Goal: Find specific page/section: Find specific page/section

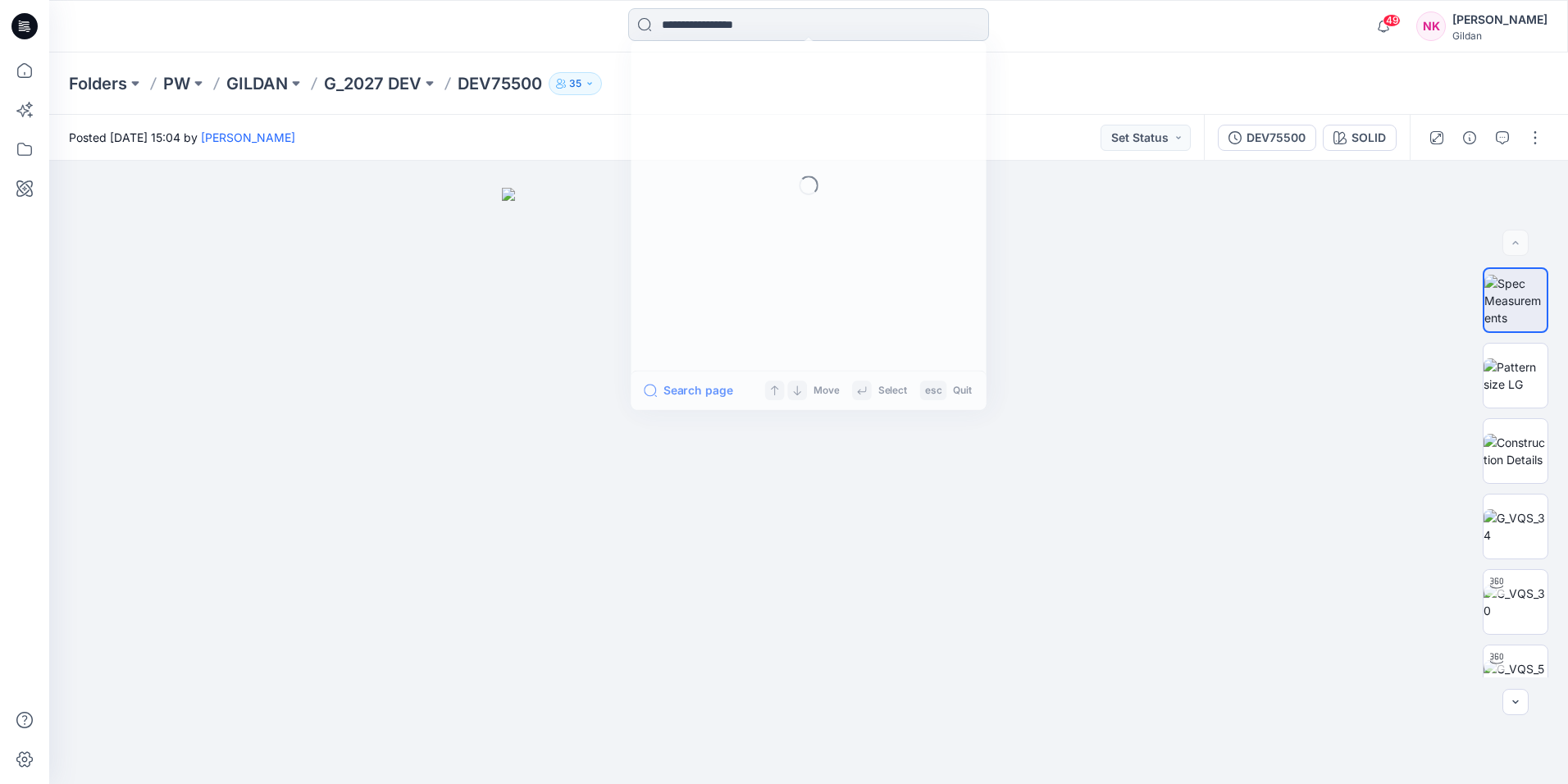
click at [671, 26] on input at bounding box center [808, 24] width 361 height 33
type input "*****"
drag, startPoint x: 712, startPoint y: 16, endPoint x: 1092, endPoint y: 9, distance: 380.1
click at [1092, 9] on div "***** Styles DEV 75400 Versions DEV 75400 All Results Move Select esc Quit" at bounding box center [809, 26] width 760 height 36
click at [727, 21] on input "*****" at bounding box center [808, 24] width 361 height 33
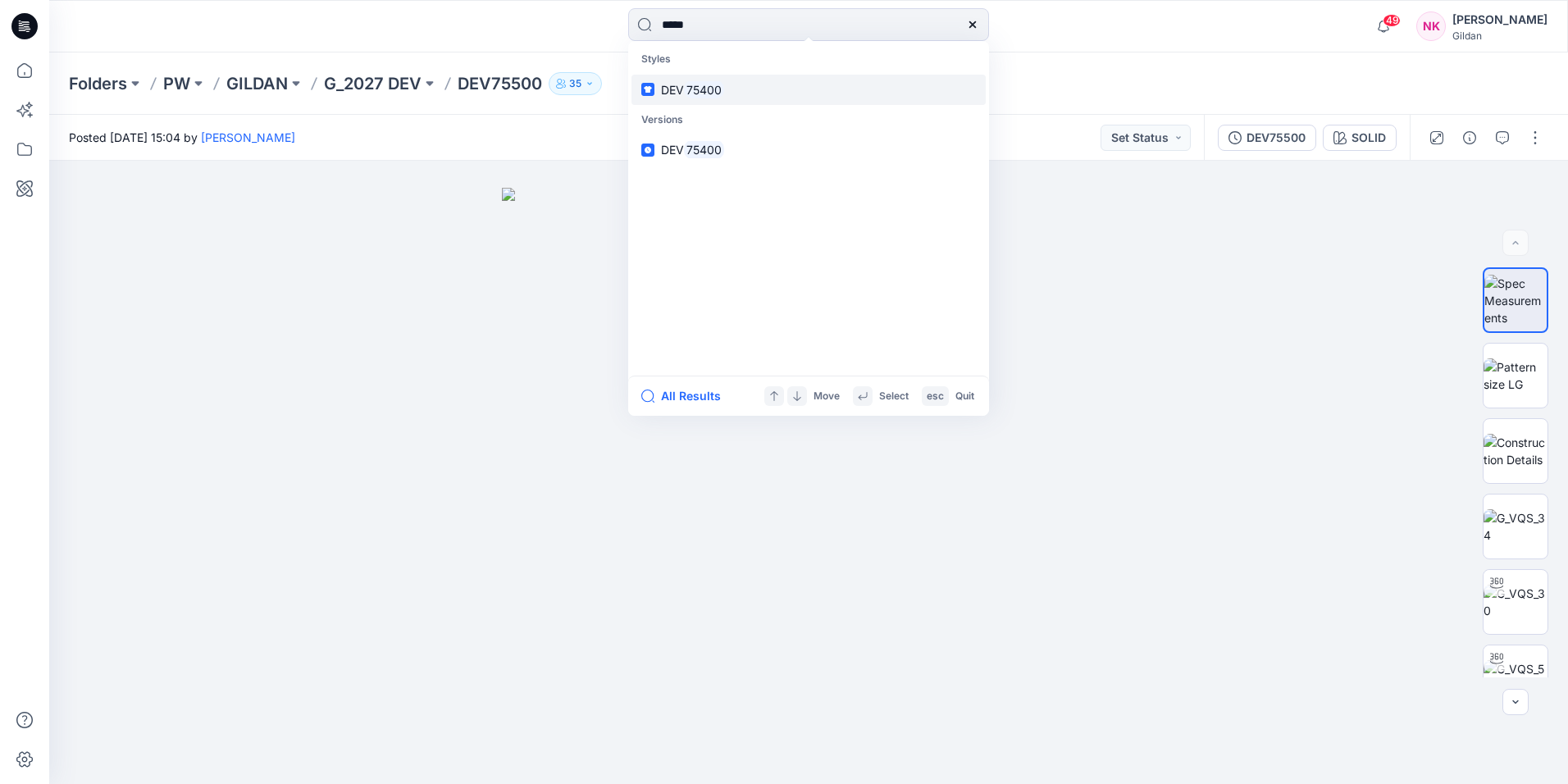
click at [703, 84] on mark "75400" at bounding box center [704, 89] width 41 height 19
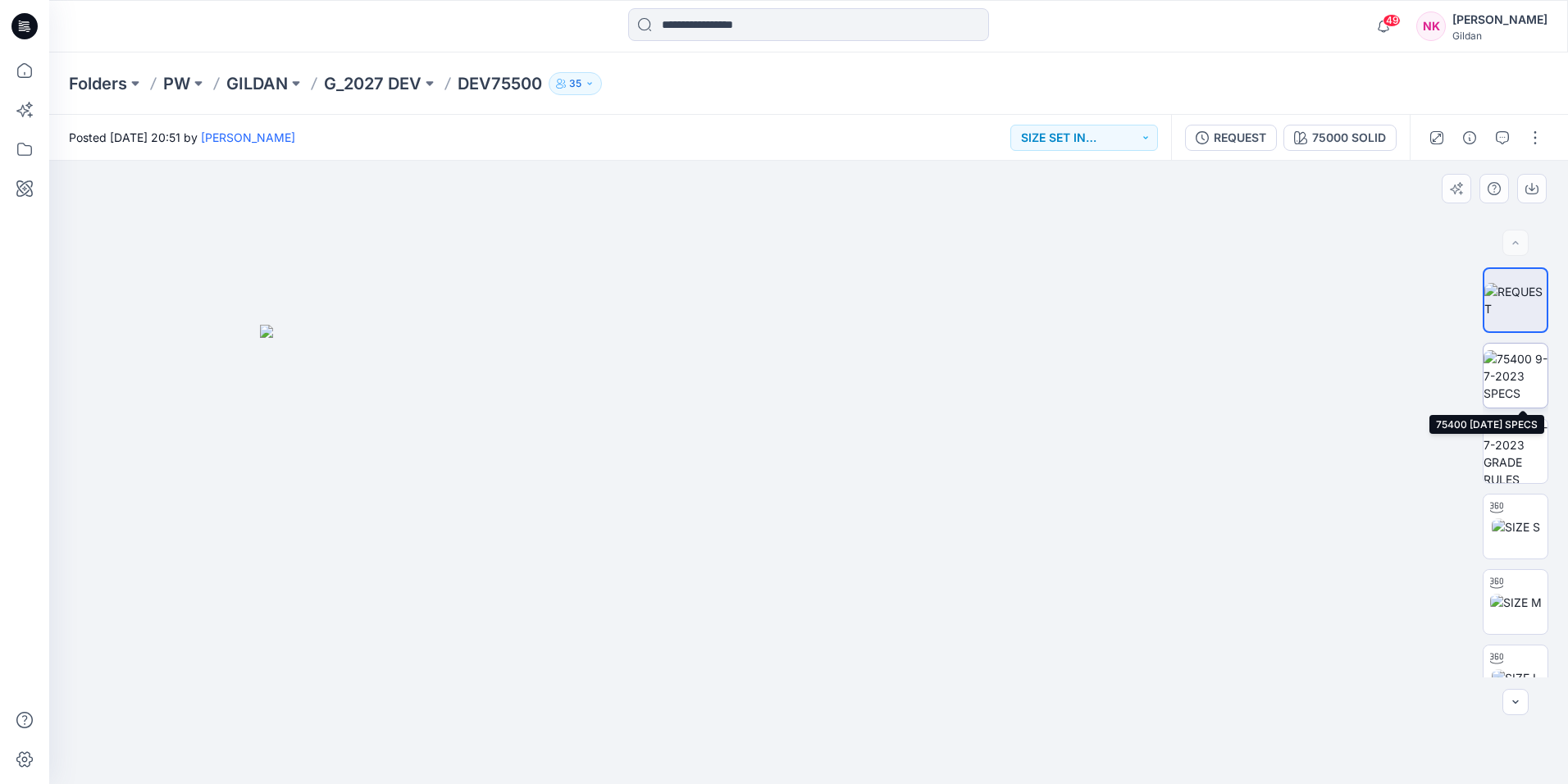
click at [1508, 363] on img at bounding box center [1516, 376] width 64 height 51
drag, startPoint x: 1504, startPoint y: 383, endPoint x: 1276, endPoint y: 285, distance: 248.2
click at [1276, 285] on div at bounding box center [809, 473] width 1520 height 623
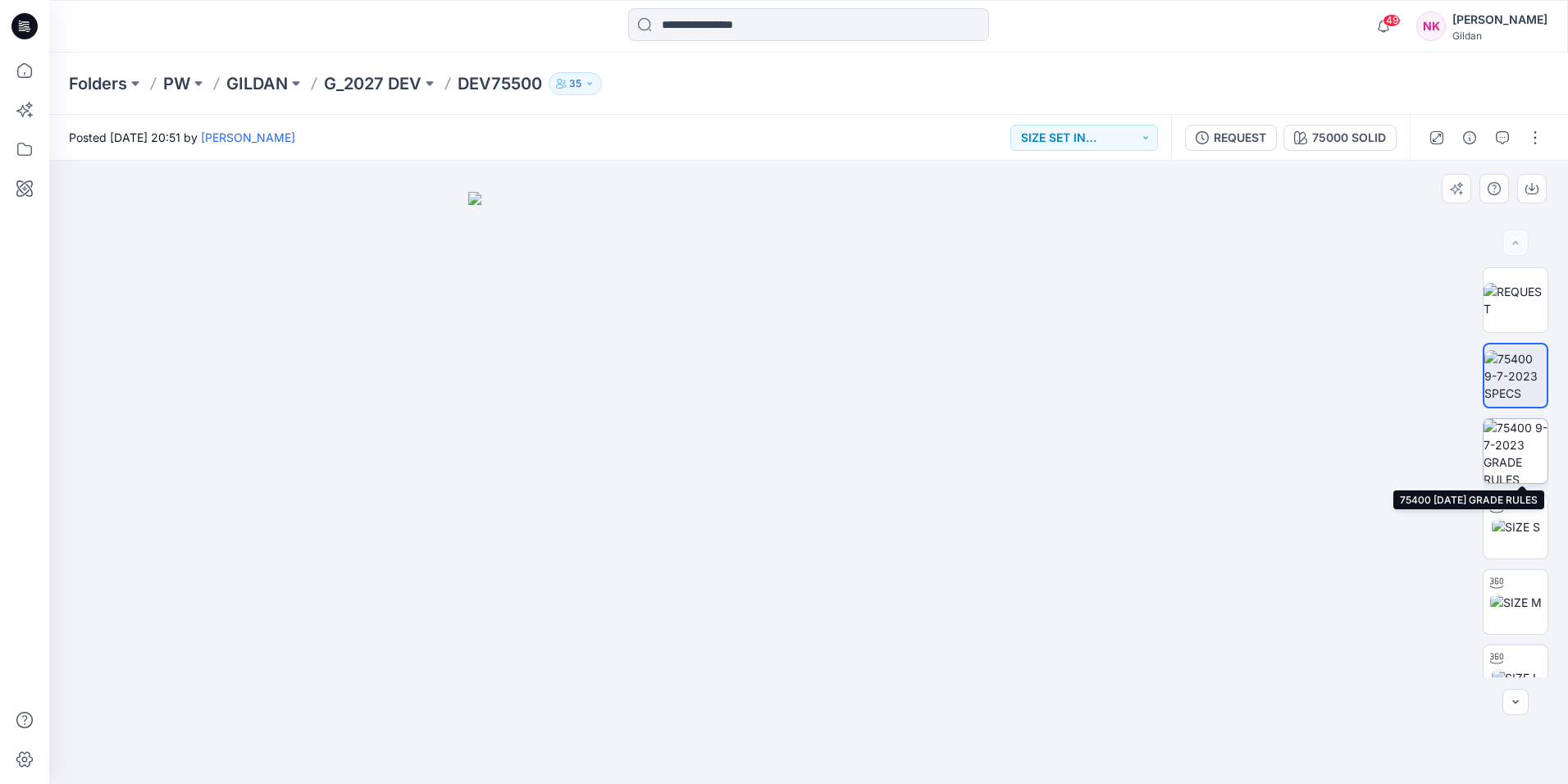
click at [1516, 446] on img at bounding box center [1516, 451] width 64 height 64
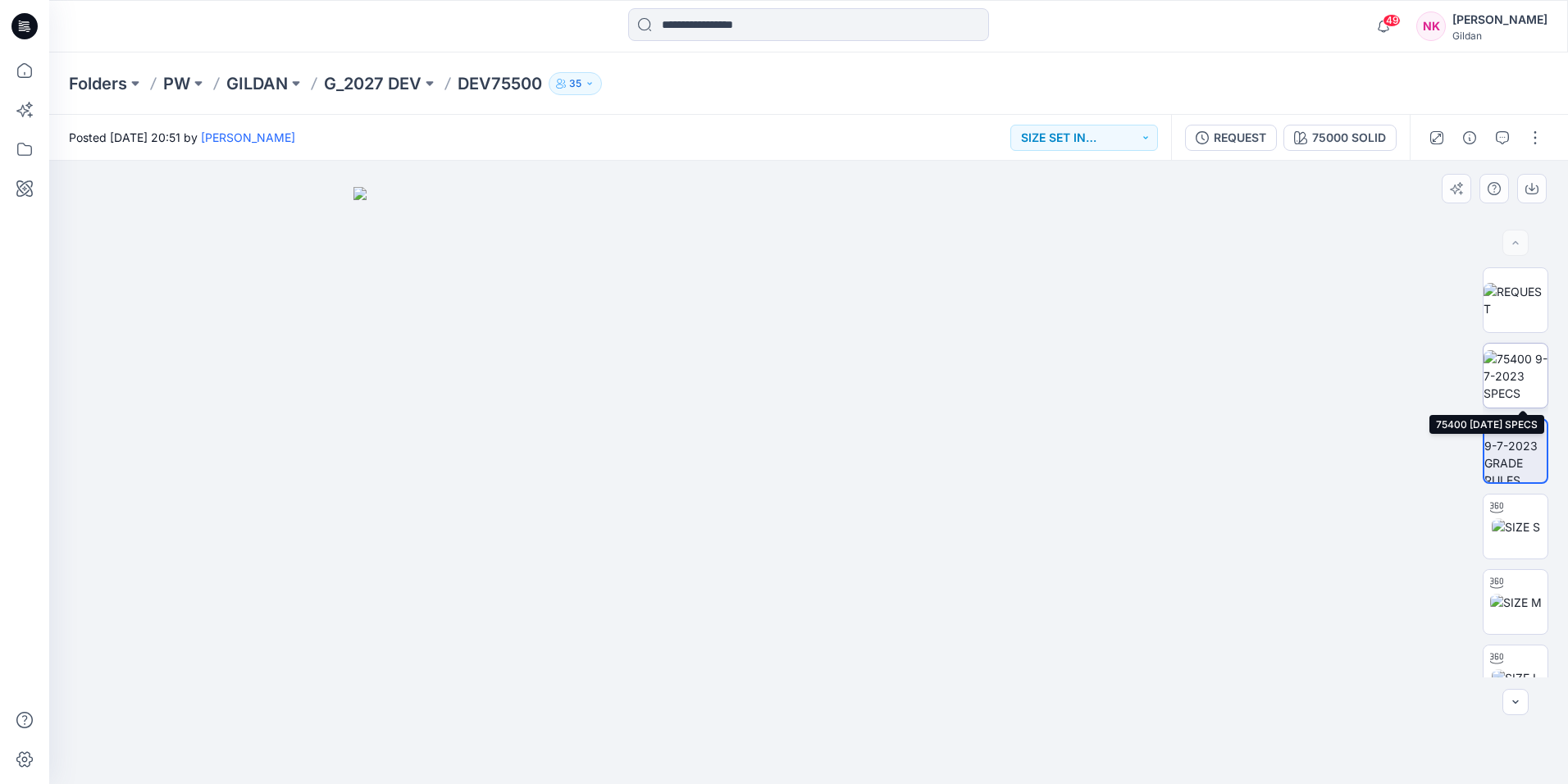
click at [1513, 372] on img at bounding box center [1516, 376] width 64 height 51
click at [1219, 262] on div at bounding box center [809, 473] width 1520 height 623
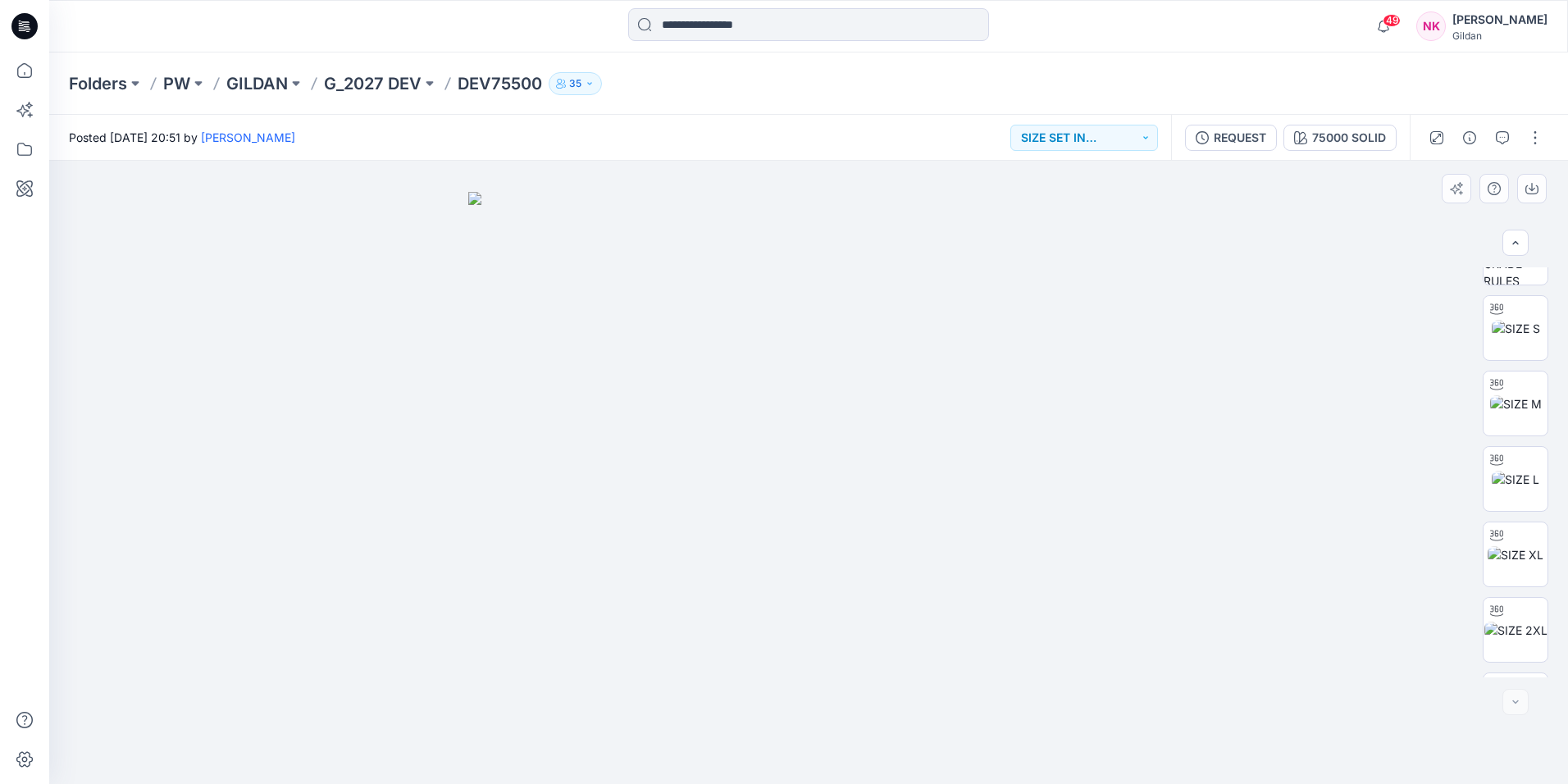
scroll to position [410, 0]
click at [946, 724] on img at bounding box center [808, 487] width 682 height 592
click at [1245, 690] on div at bounding box center [809, 473] width 1520 height 623
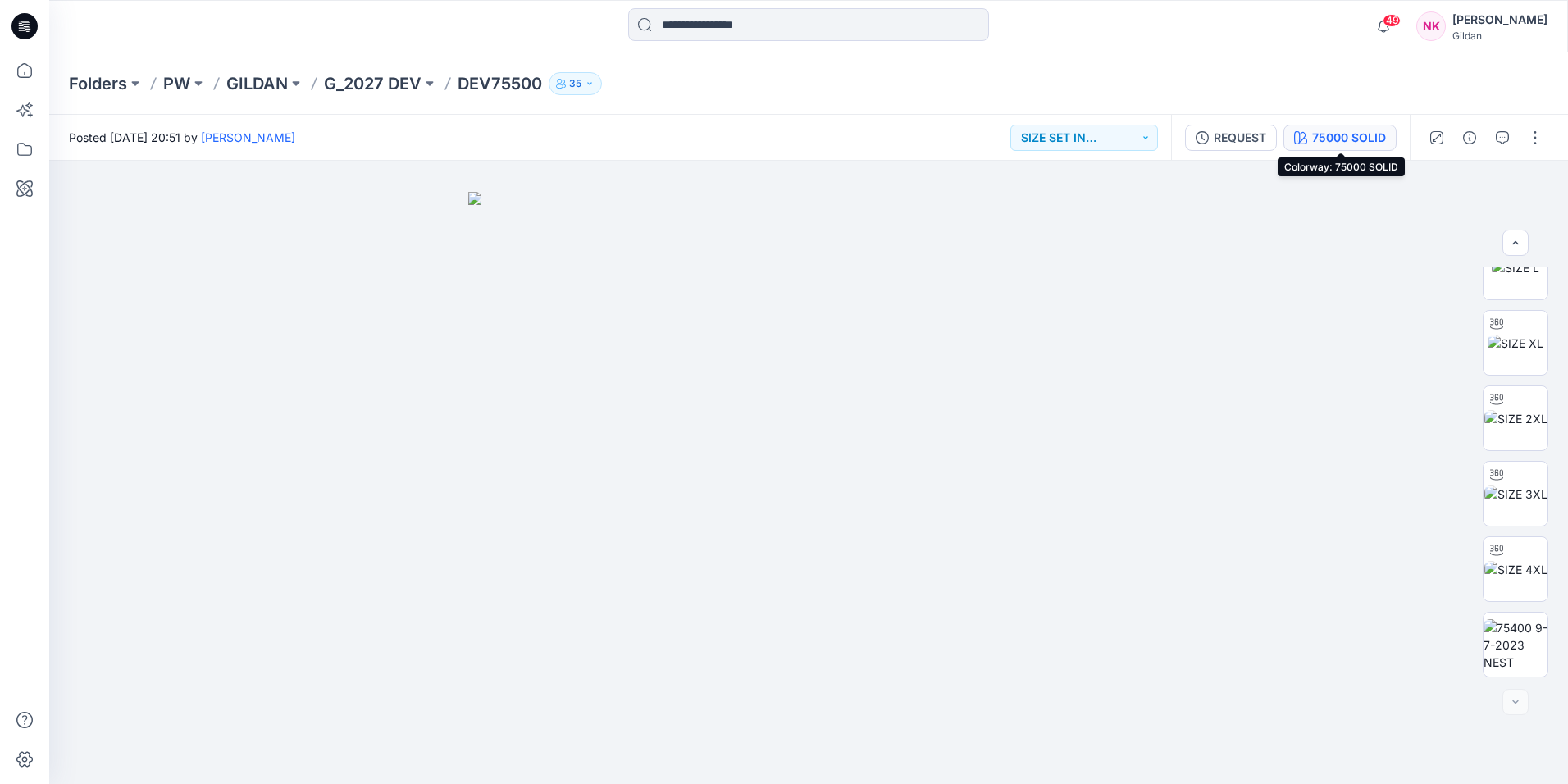
click at [1354, 139] on div "75000 SOLID" at bounding box center [1349, 137] width 74 height 18
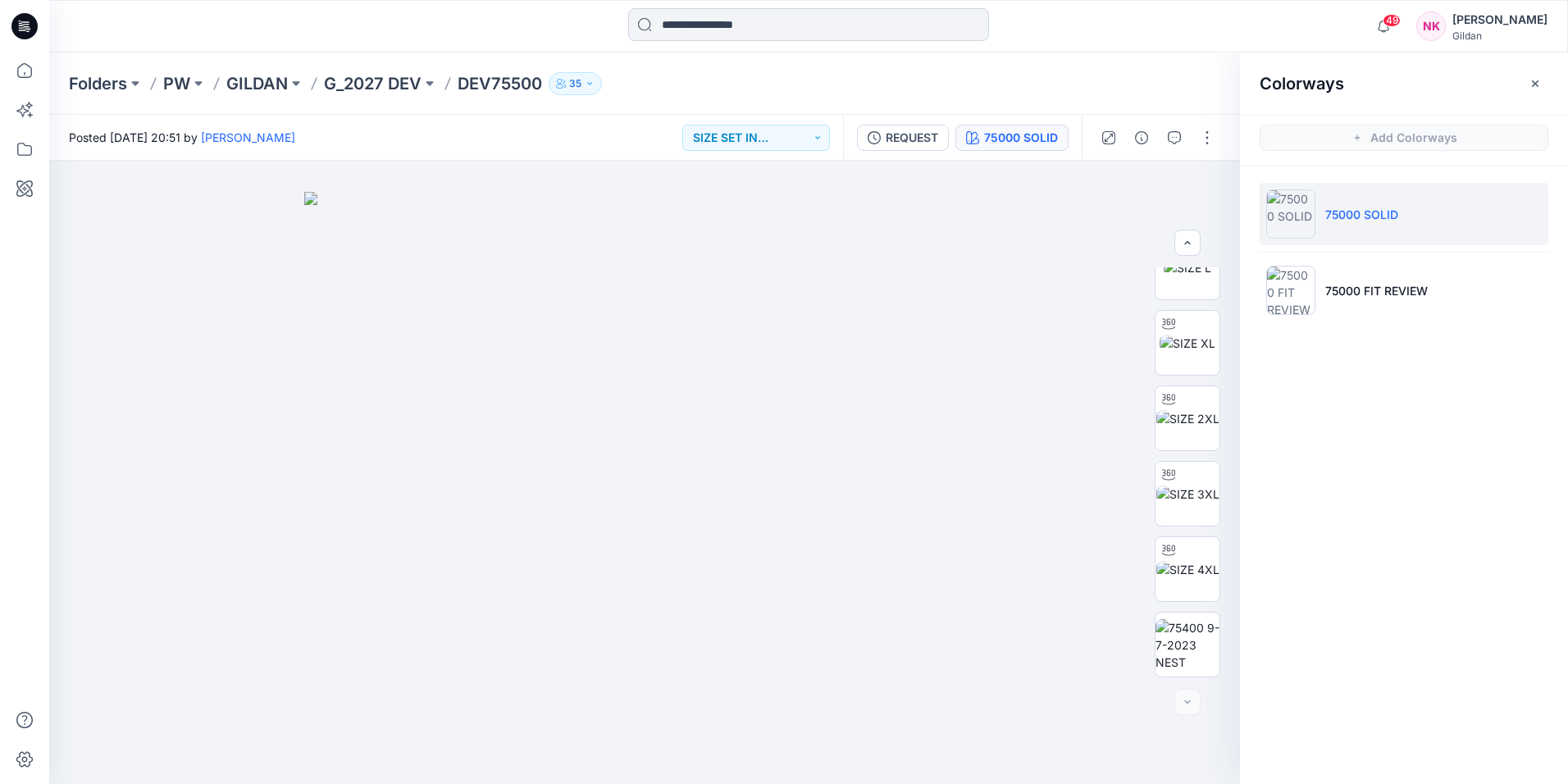
click at [739, 34] on input at bounding box center [808, 24] width 361 height 33
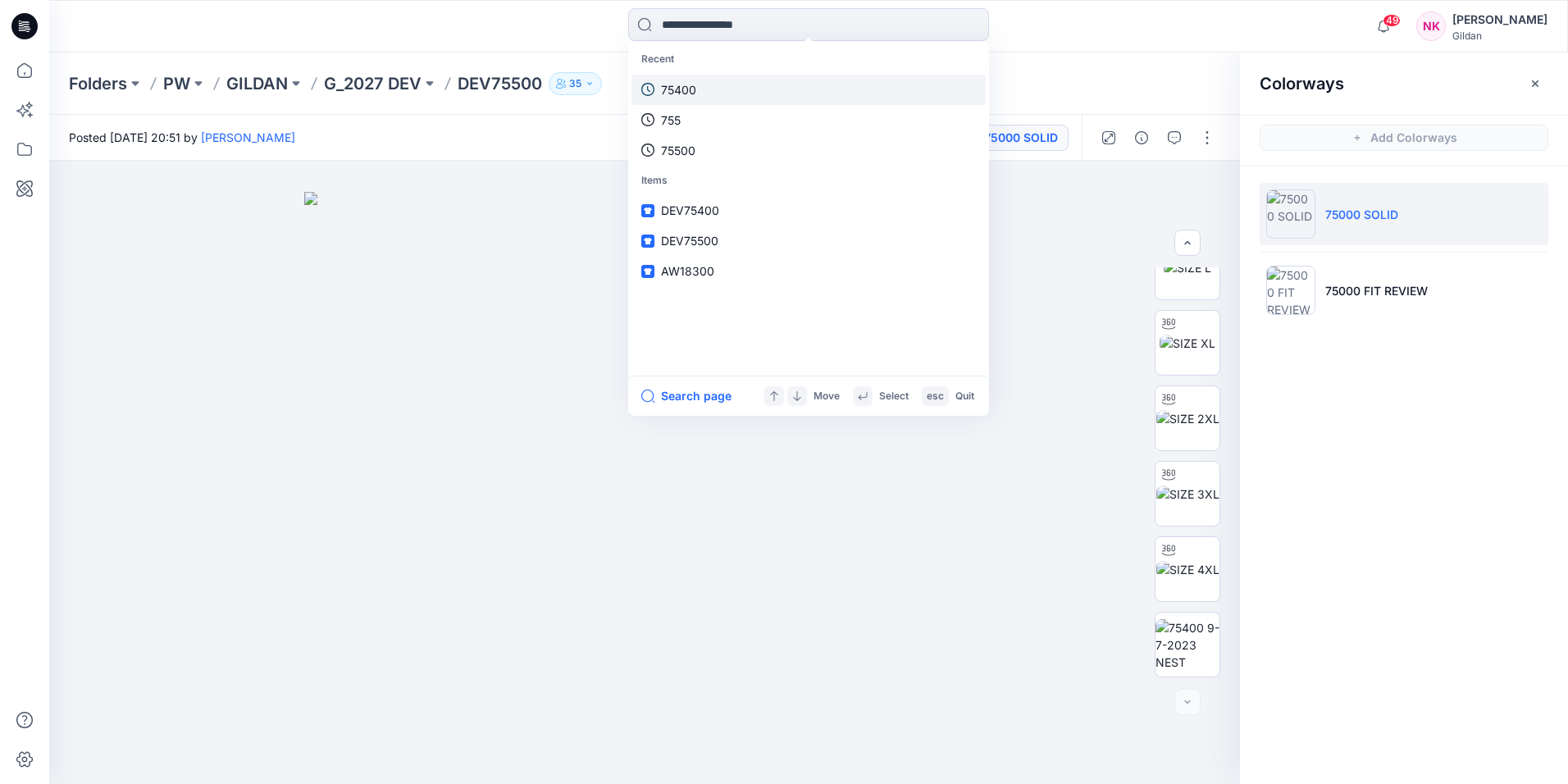
click at [726, 85] on link "75400" at bounding box center [808, 89] width 354 height 31
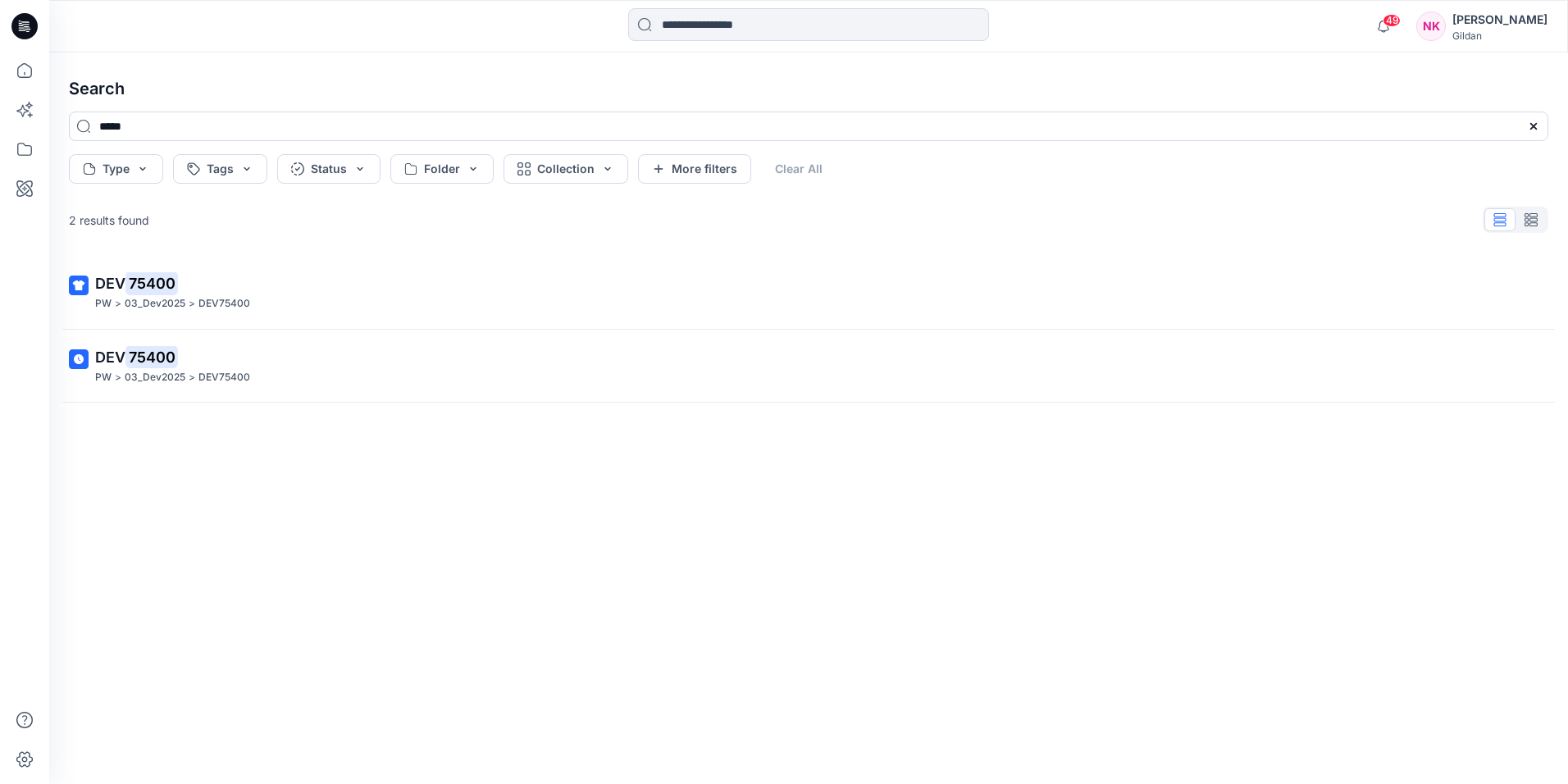
click at [202, 373] on p "DEV75400" at bounding box center [225, 377] width 51 height 17
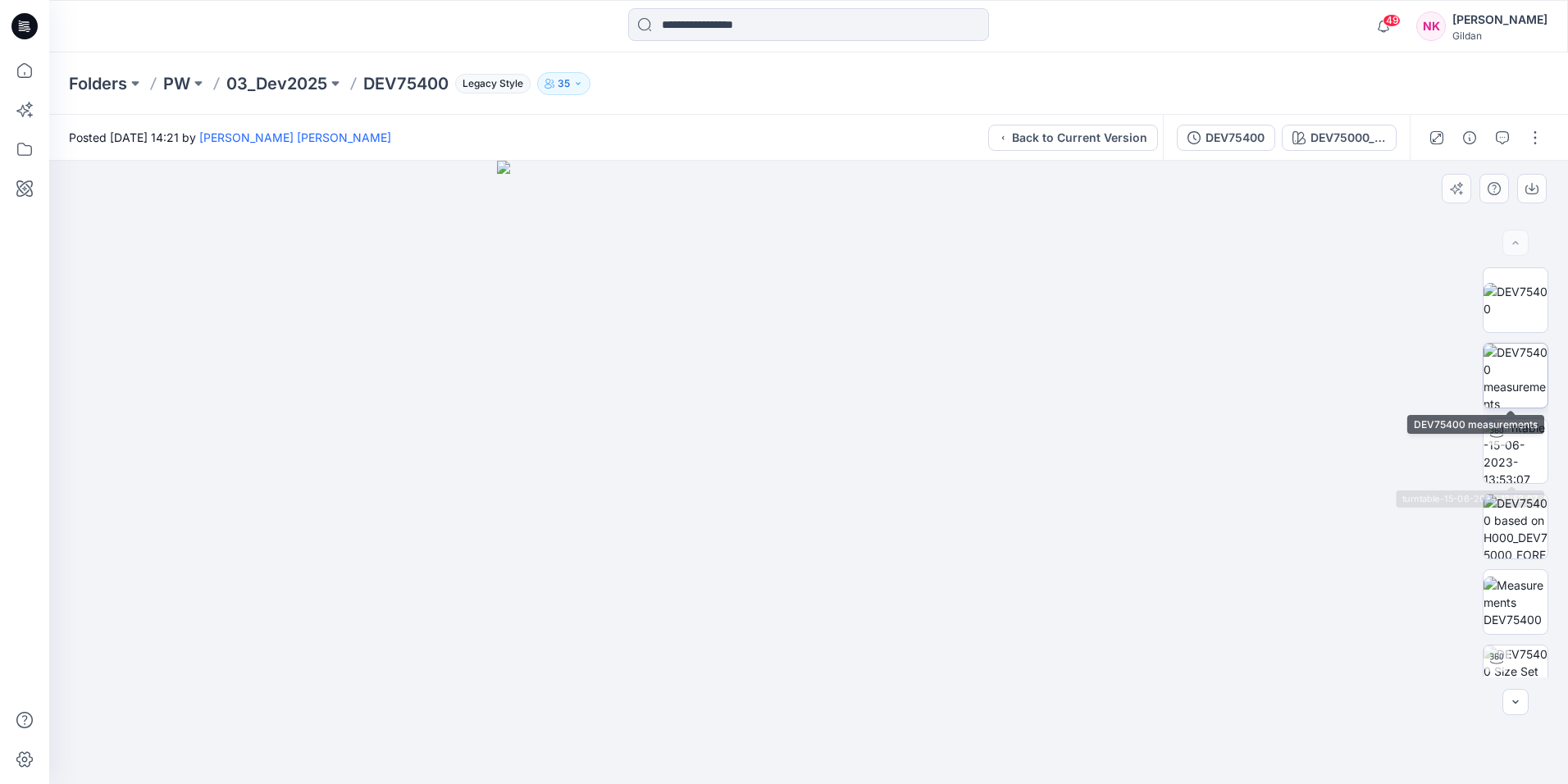
click at [1514, 359] on img at bounding box center [1516, 375] width 64 height 64
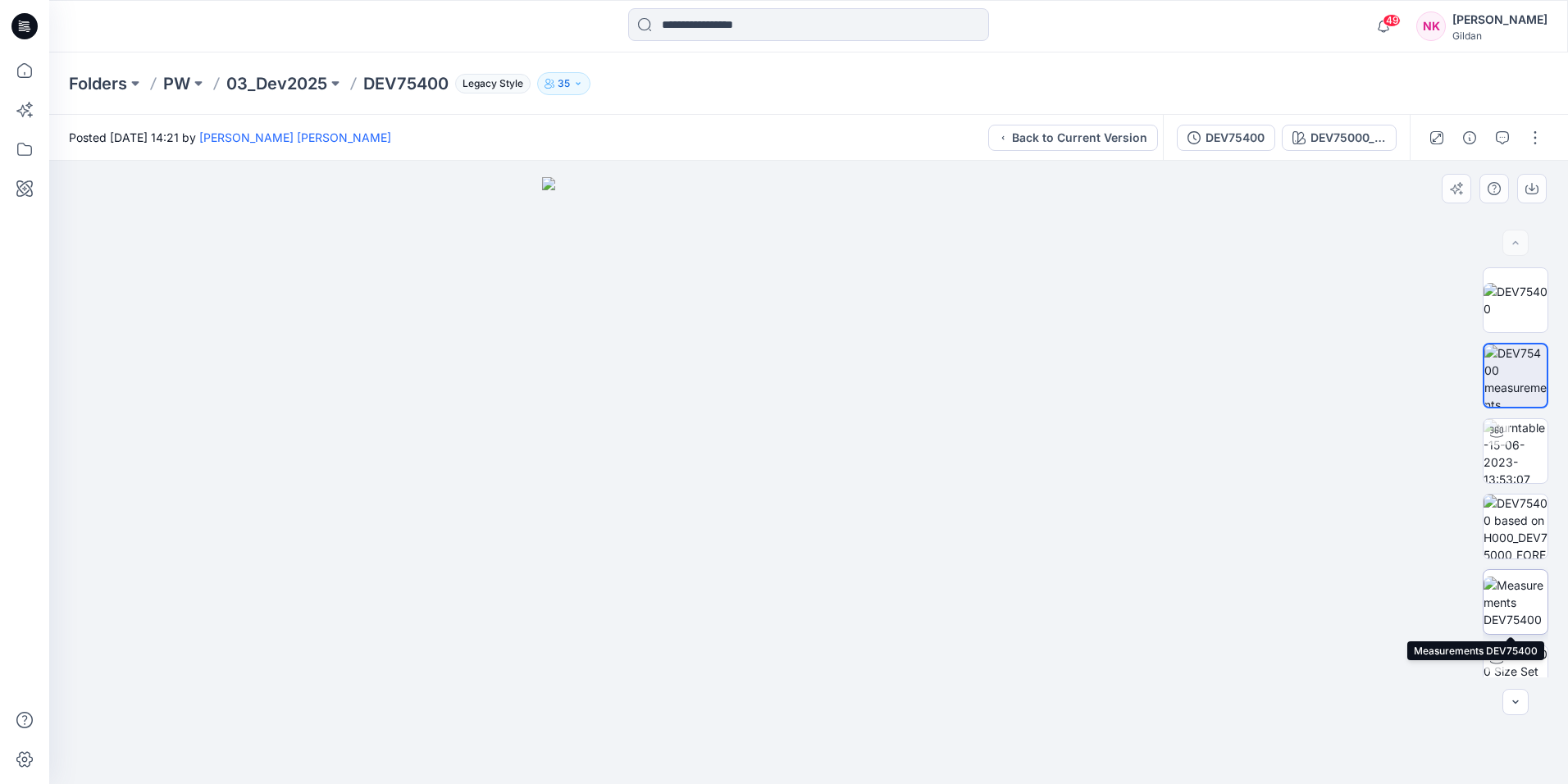
click at [1507, 606] on img at bounding box center [1516, 602] width 64 height 51
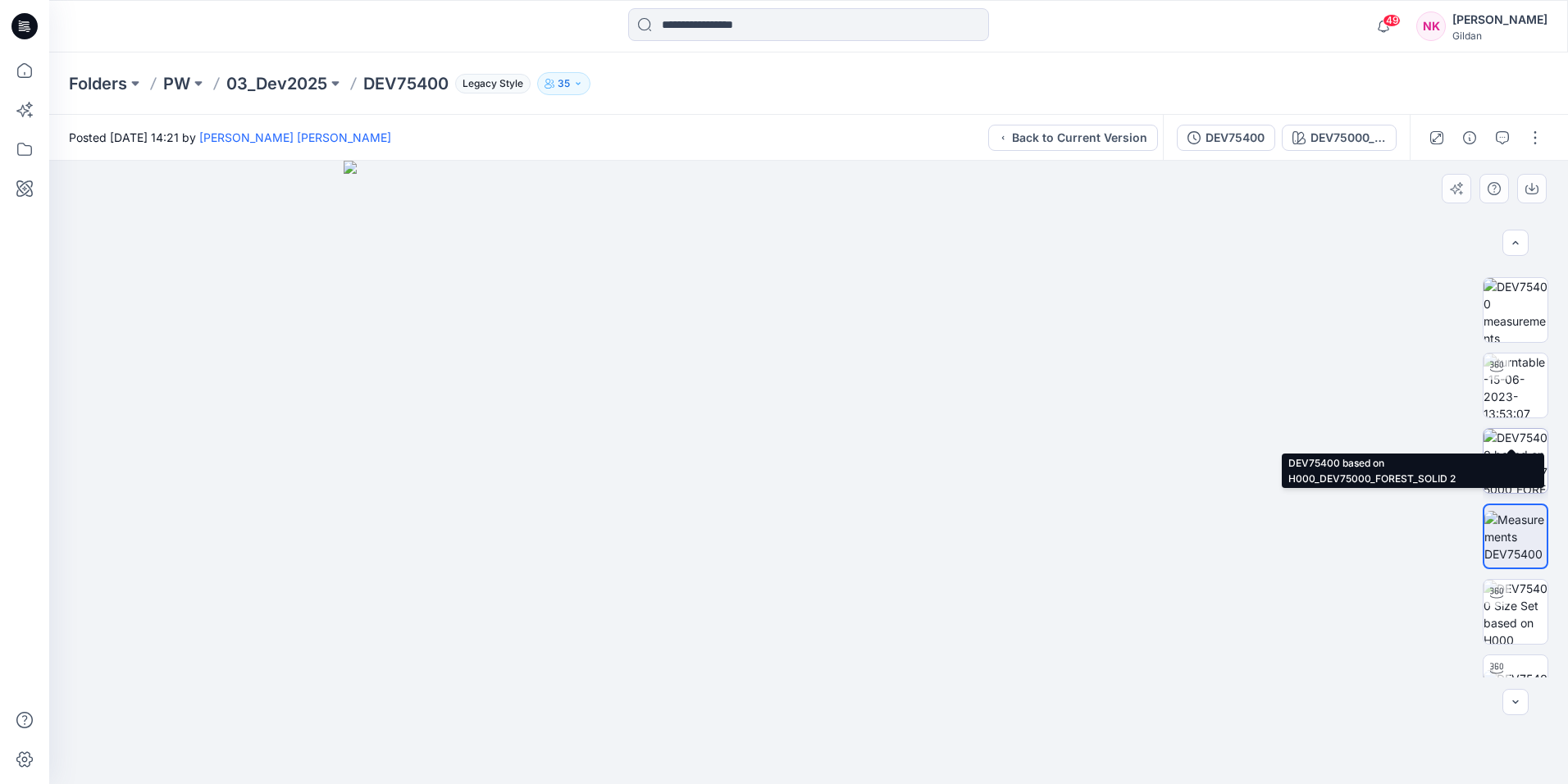
scroll to position [164, 0]
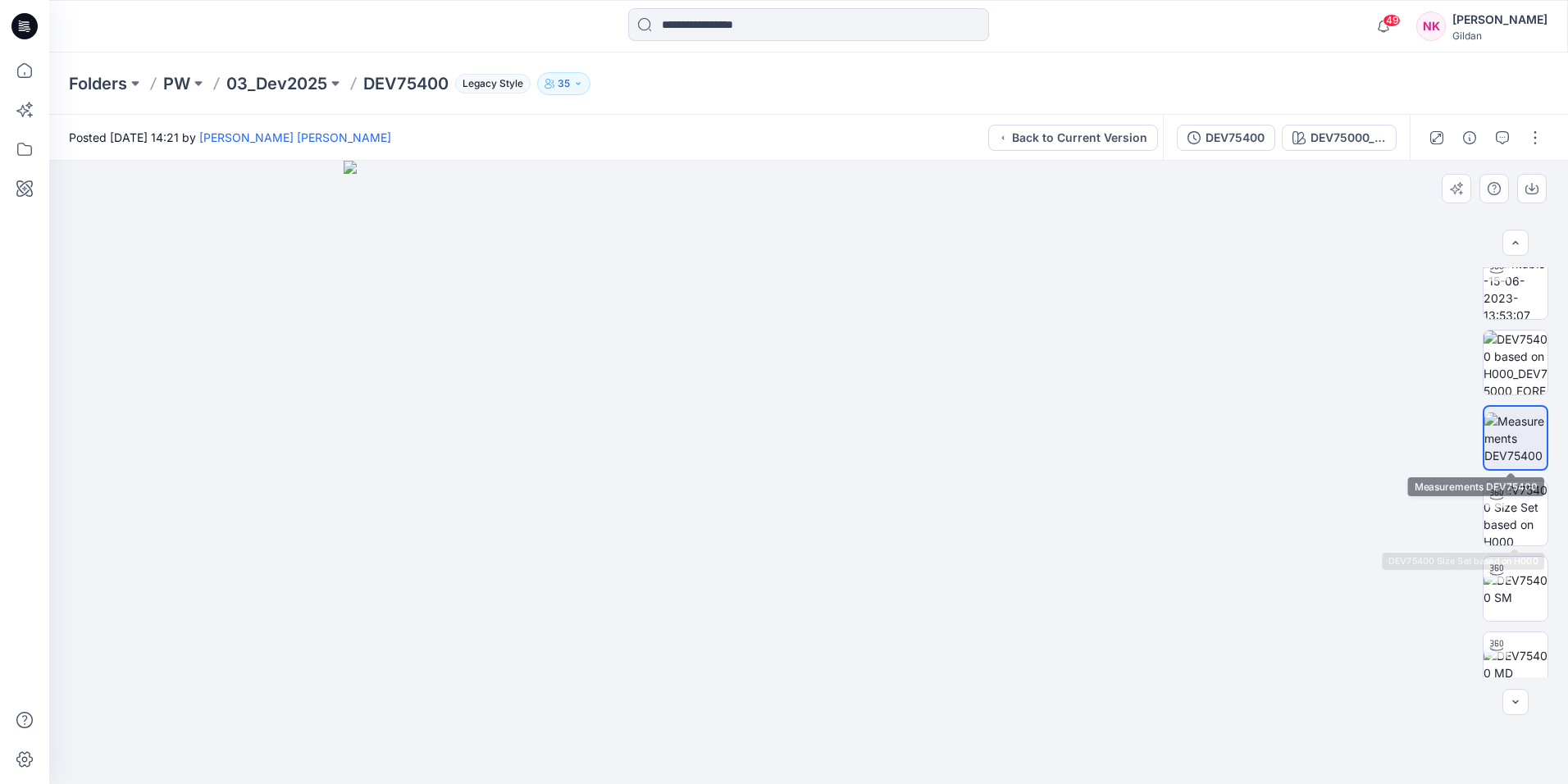
click at [1513, 428] on img at bounding box center [1516, 438] width 62 height 51
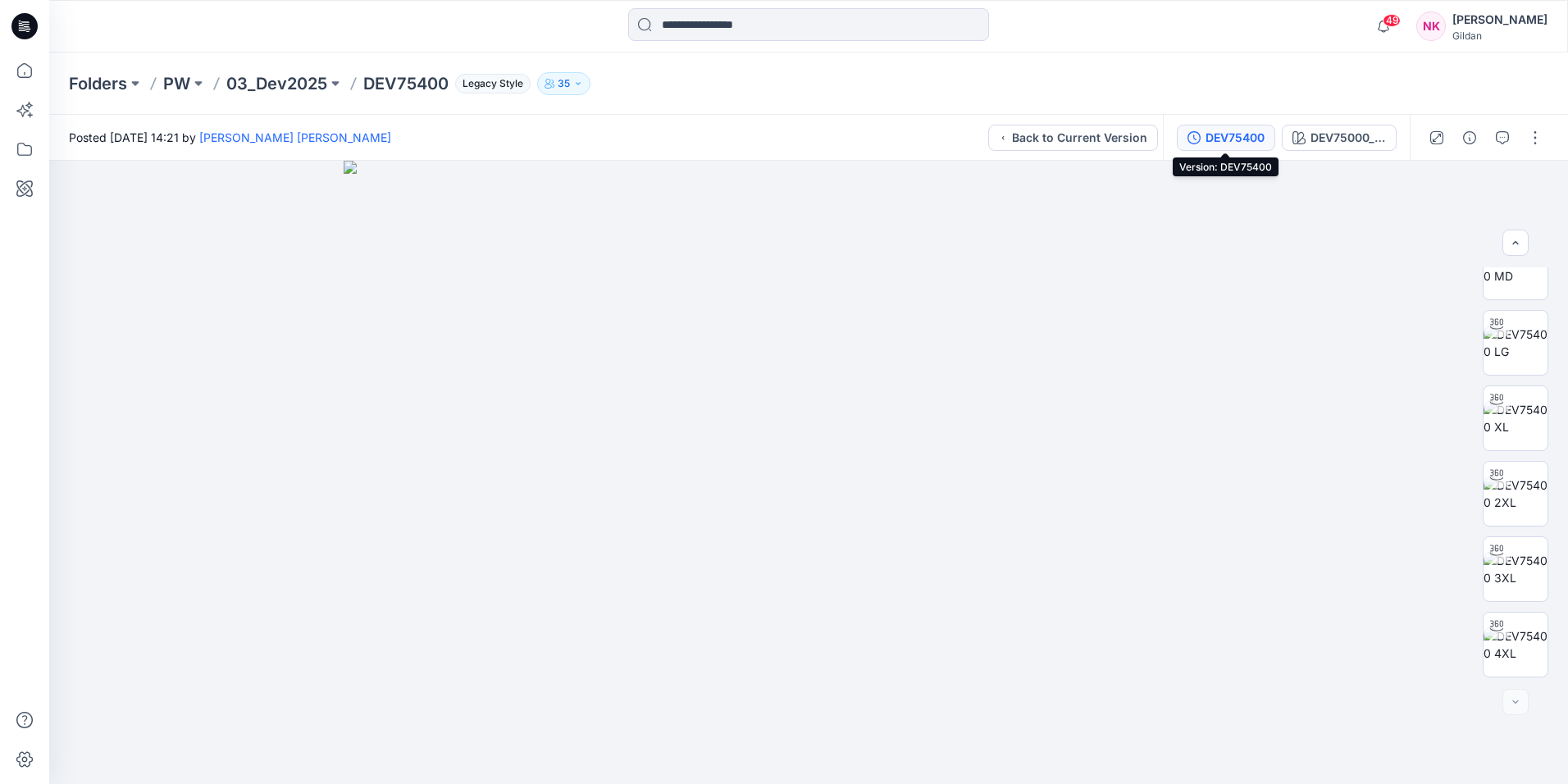
click at [1233, 131] on div "DEV75400" at bounding box center [1236, 137] width 59 height 18
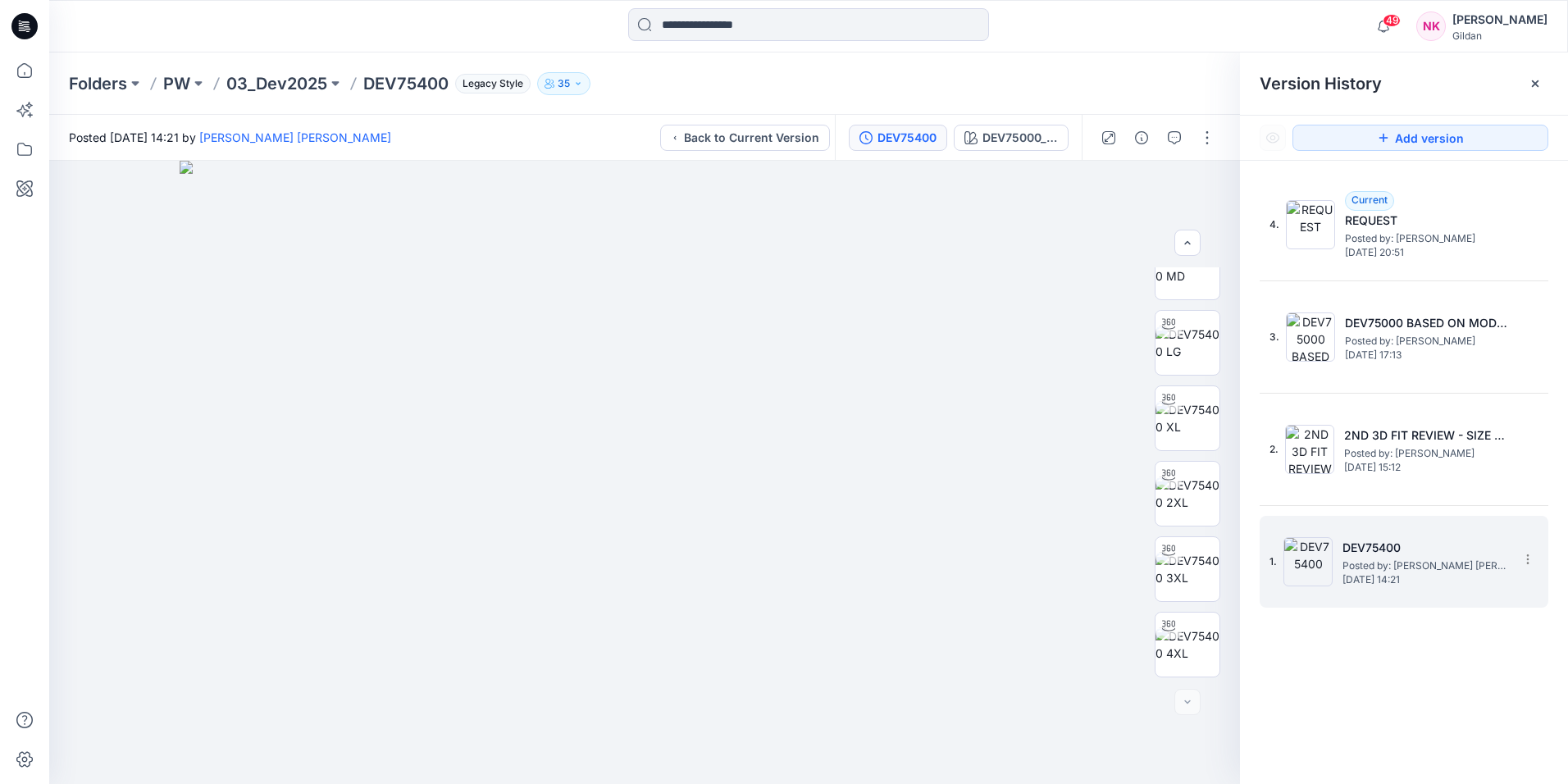
click at [1443, 558] on span "Posted by: [PERSON_NAME] [PERSON_NAME]" at bounding box center [1425, 566] width 164 height 17
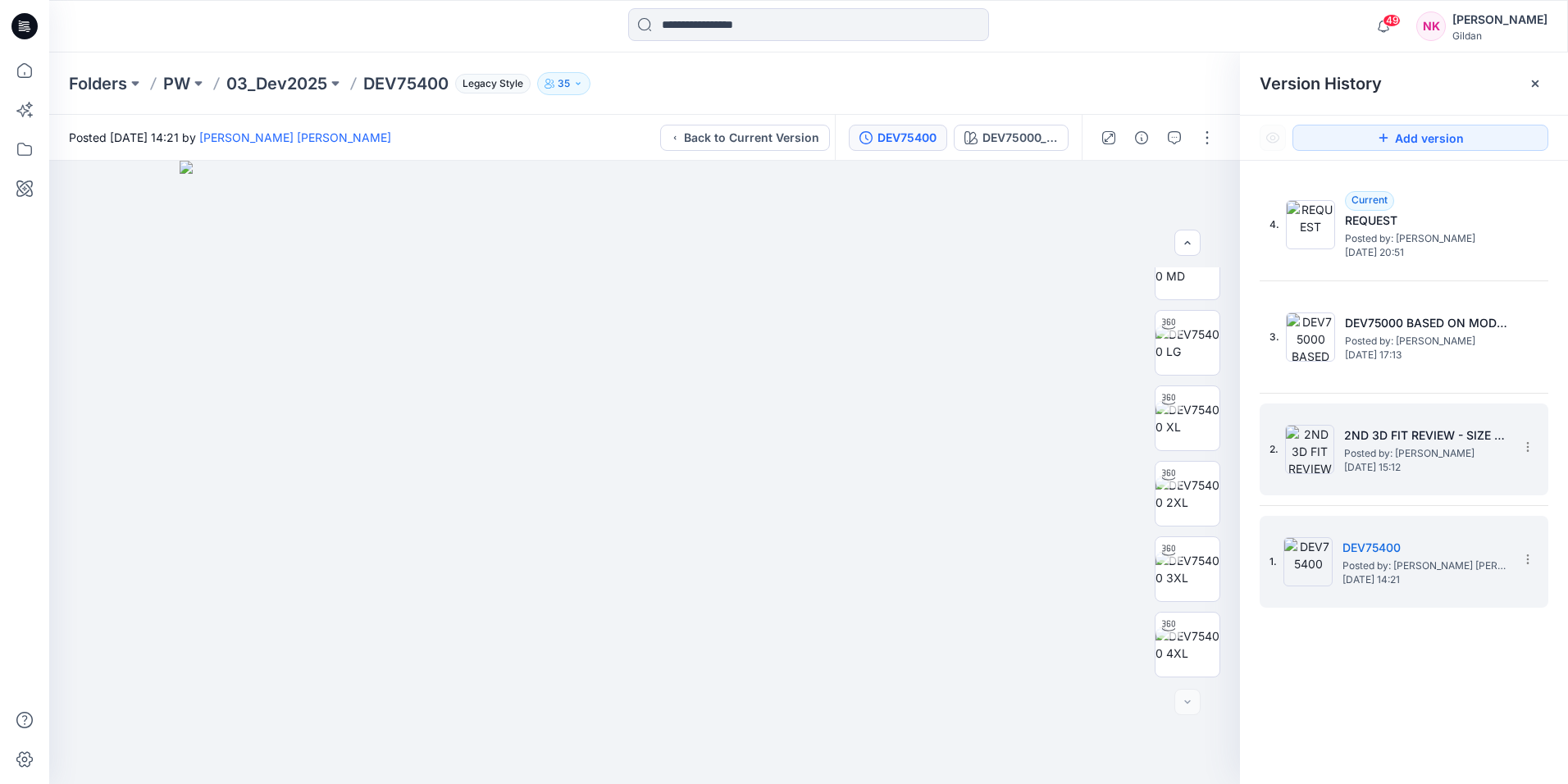
click at [1453, 459] on span "Posted by: [PERSON_NAME]" at bounding box center [1427, 453] width 164 height 17
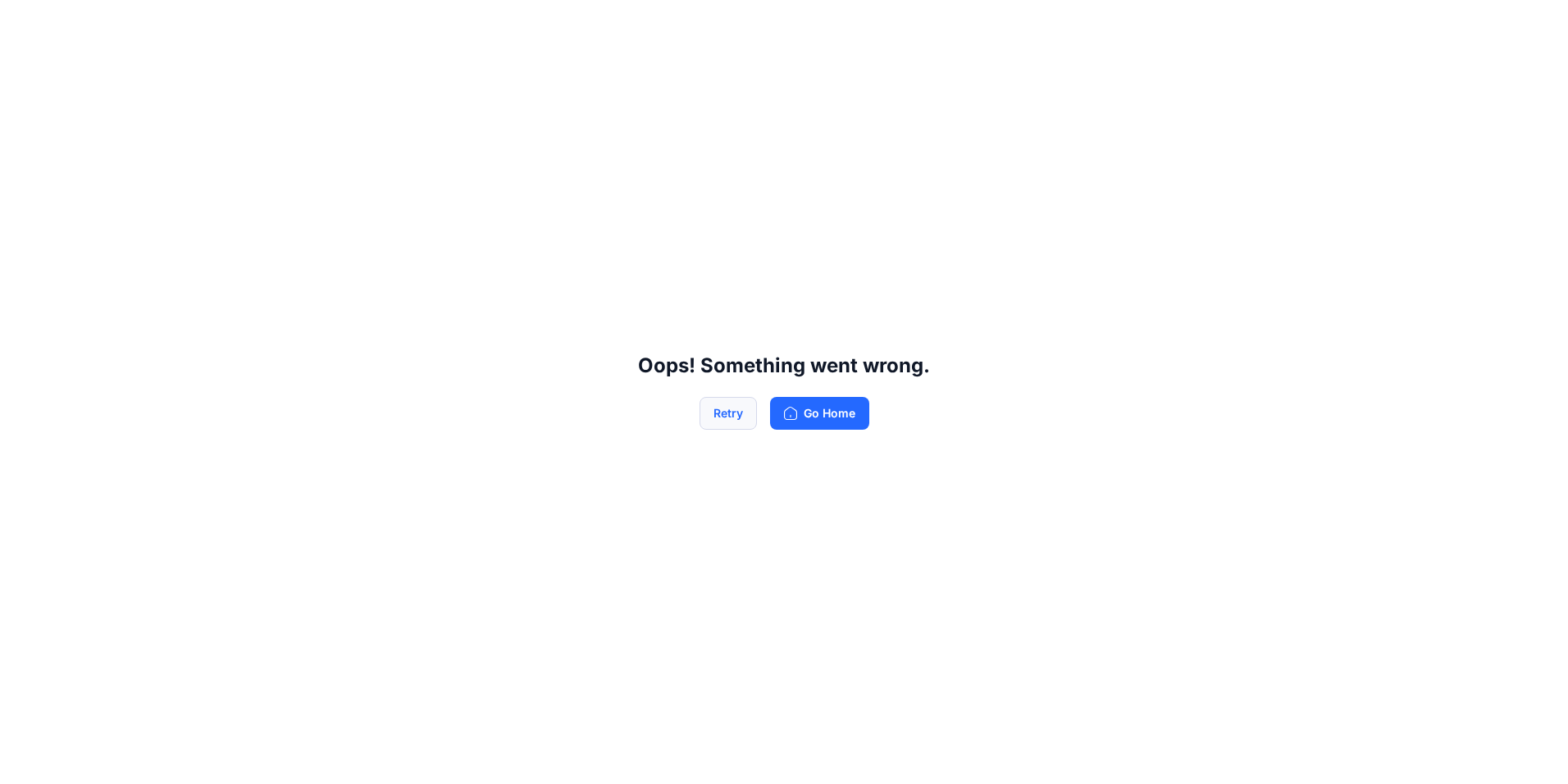
click at [742, 413] on button "Retry" at bounding box center [728, 412] width 57 height 33
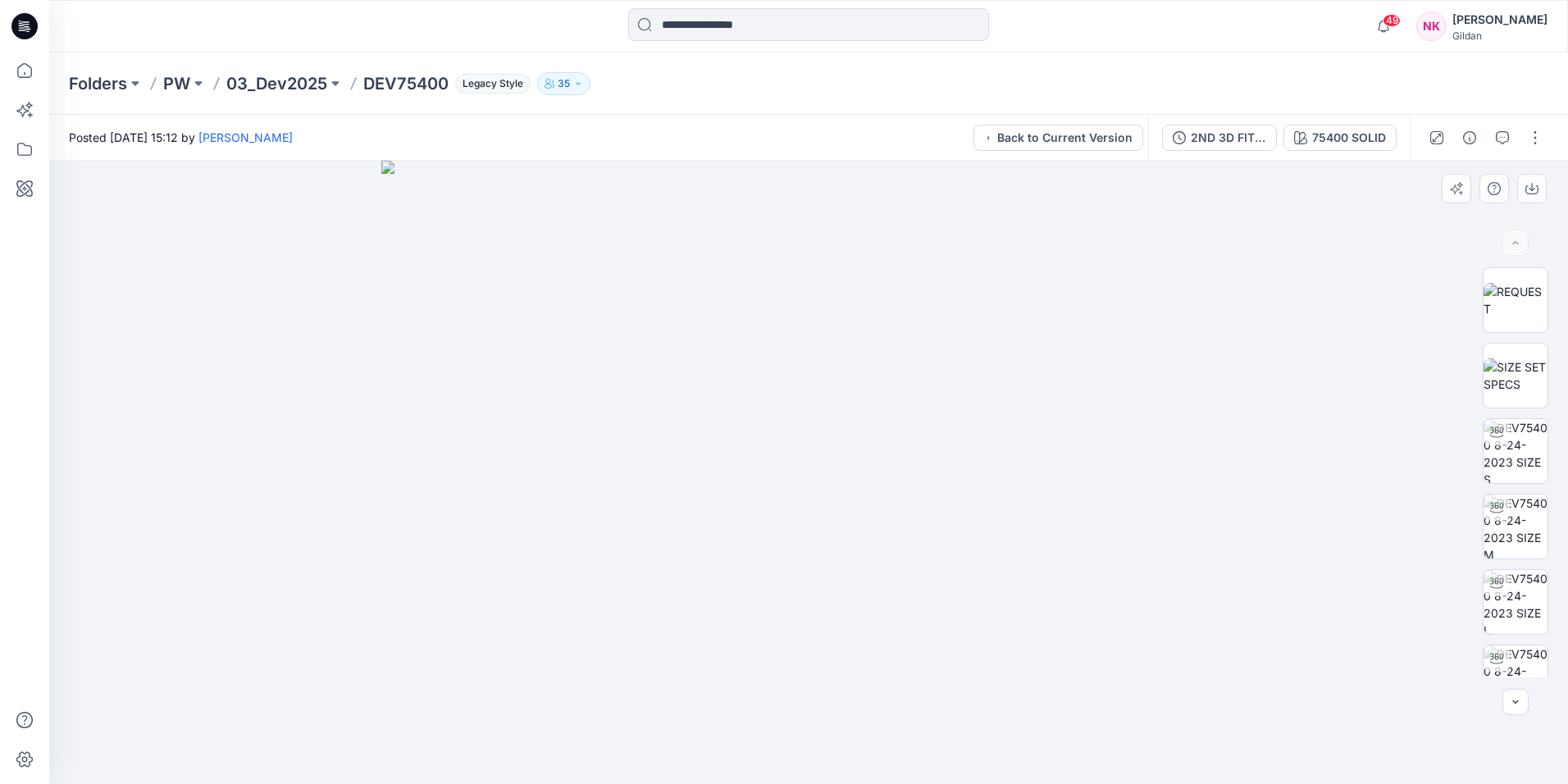
drag, startPoint x: 1033, startPoint y: 335, endPoint x: 1050, endPoint y: 473, distance: 139.0
click at [1050, 473] on img at bounding box center [809, 473] width 855 height 623
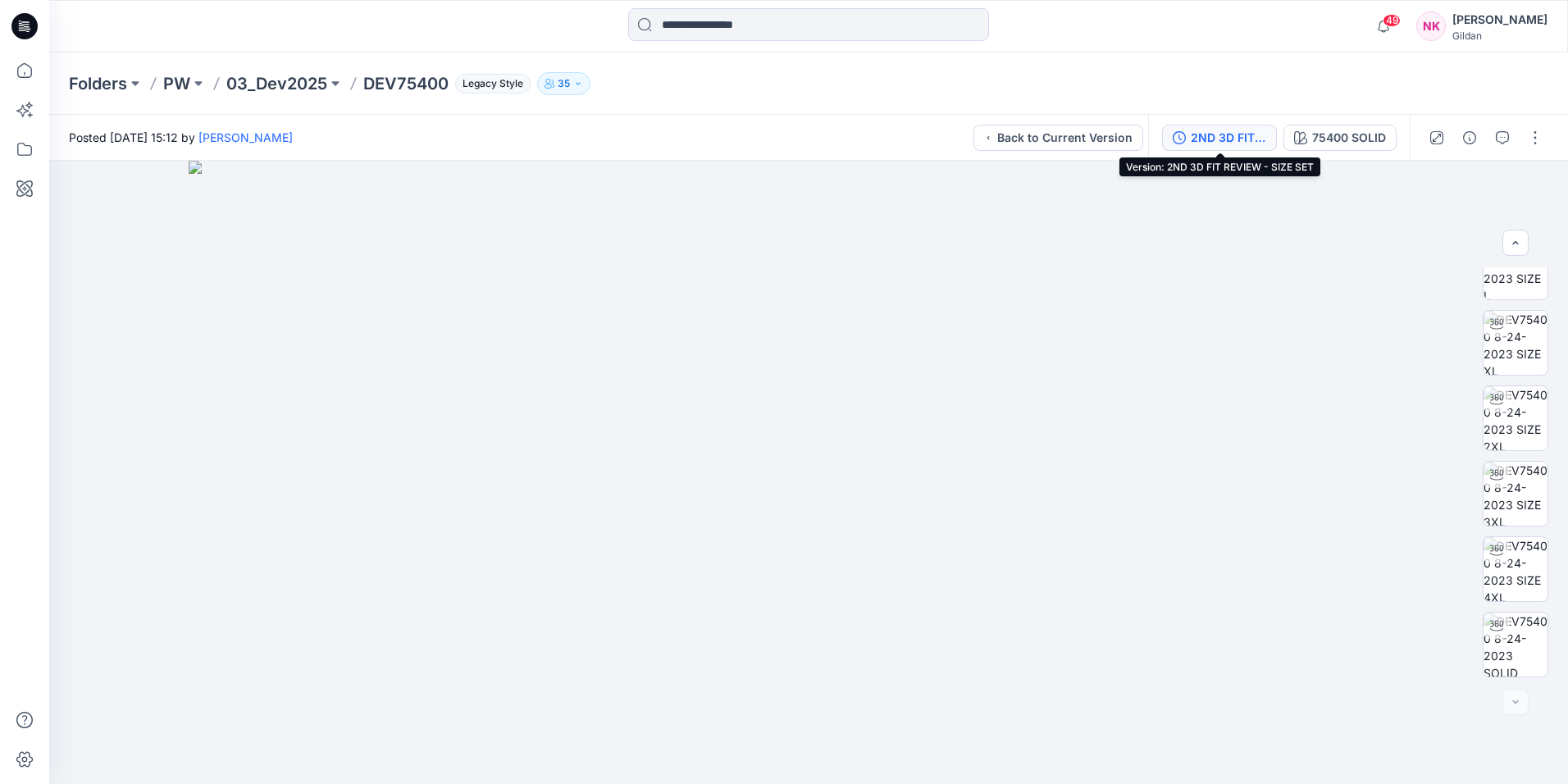
click at [1208, 134] on div "2ND 3D FIT REVIEW - SIZE SET" at bounding box center [1229, 137] width 75 height 18
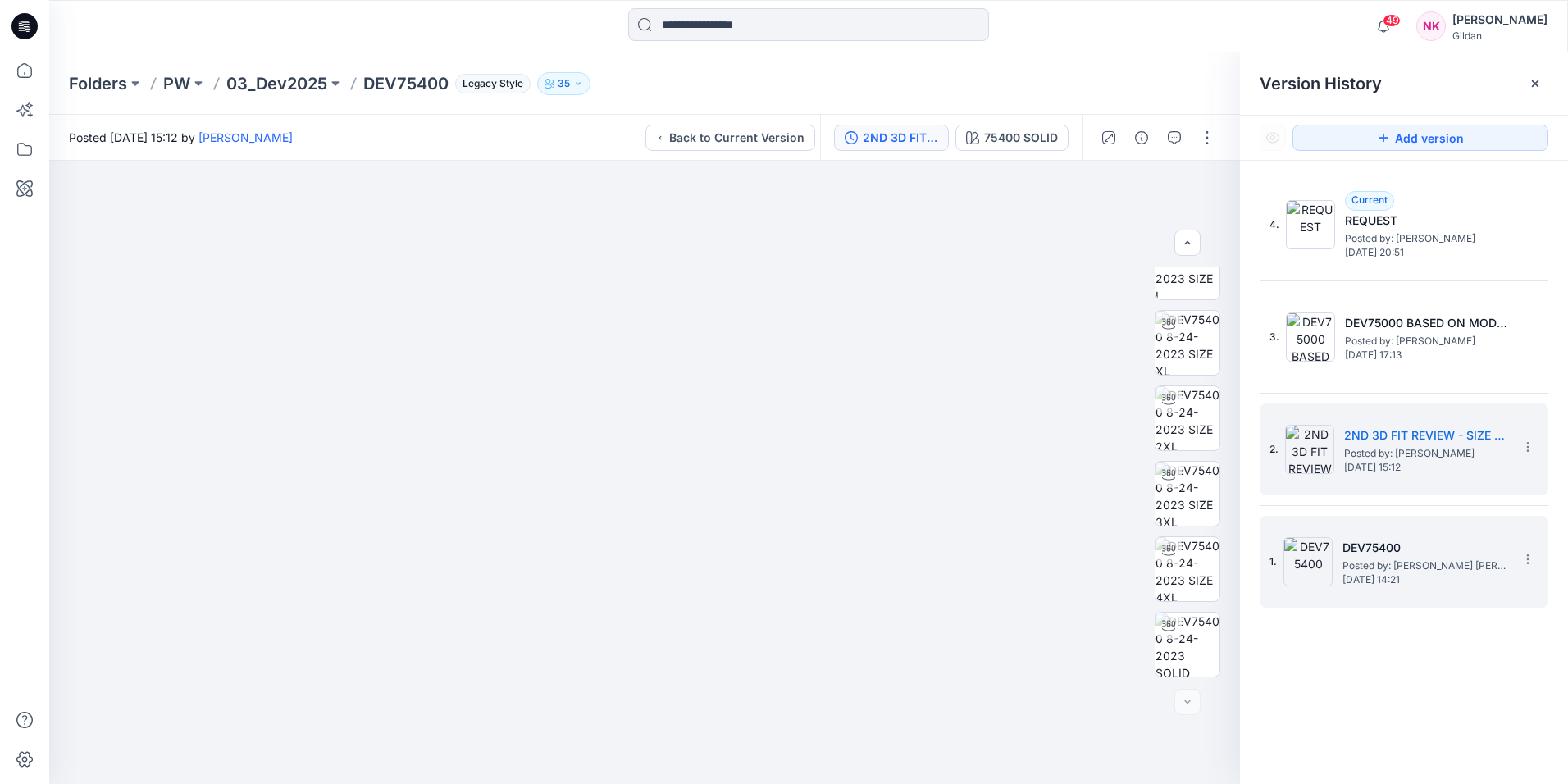
click at [1438, 580] on span "[DATE] 14:21" at bounding box center [1425, 579] width 164 height 12
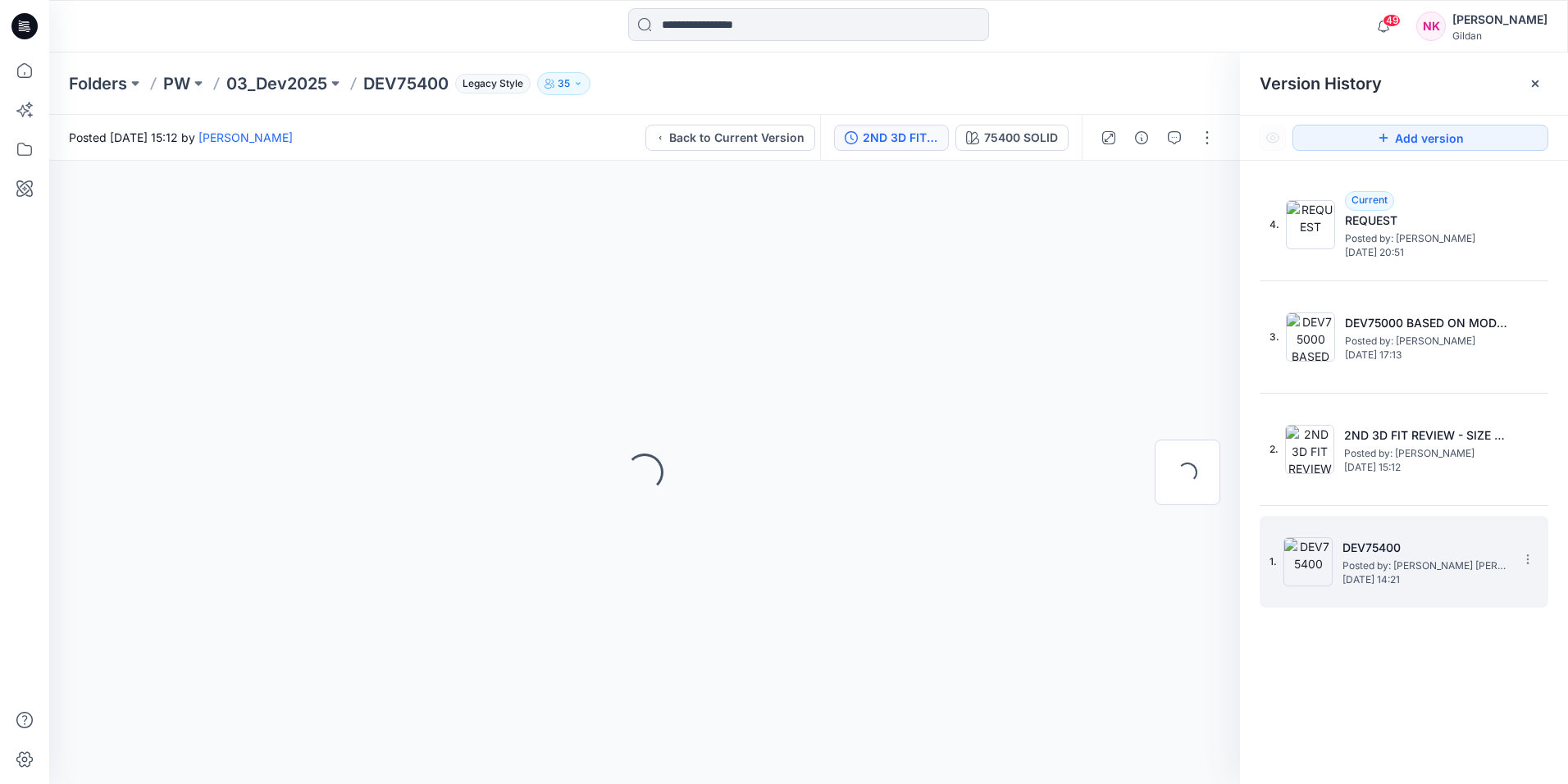
scroll to position [0, 0]
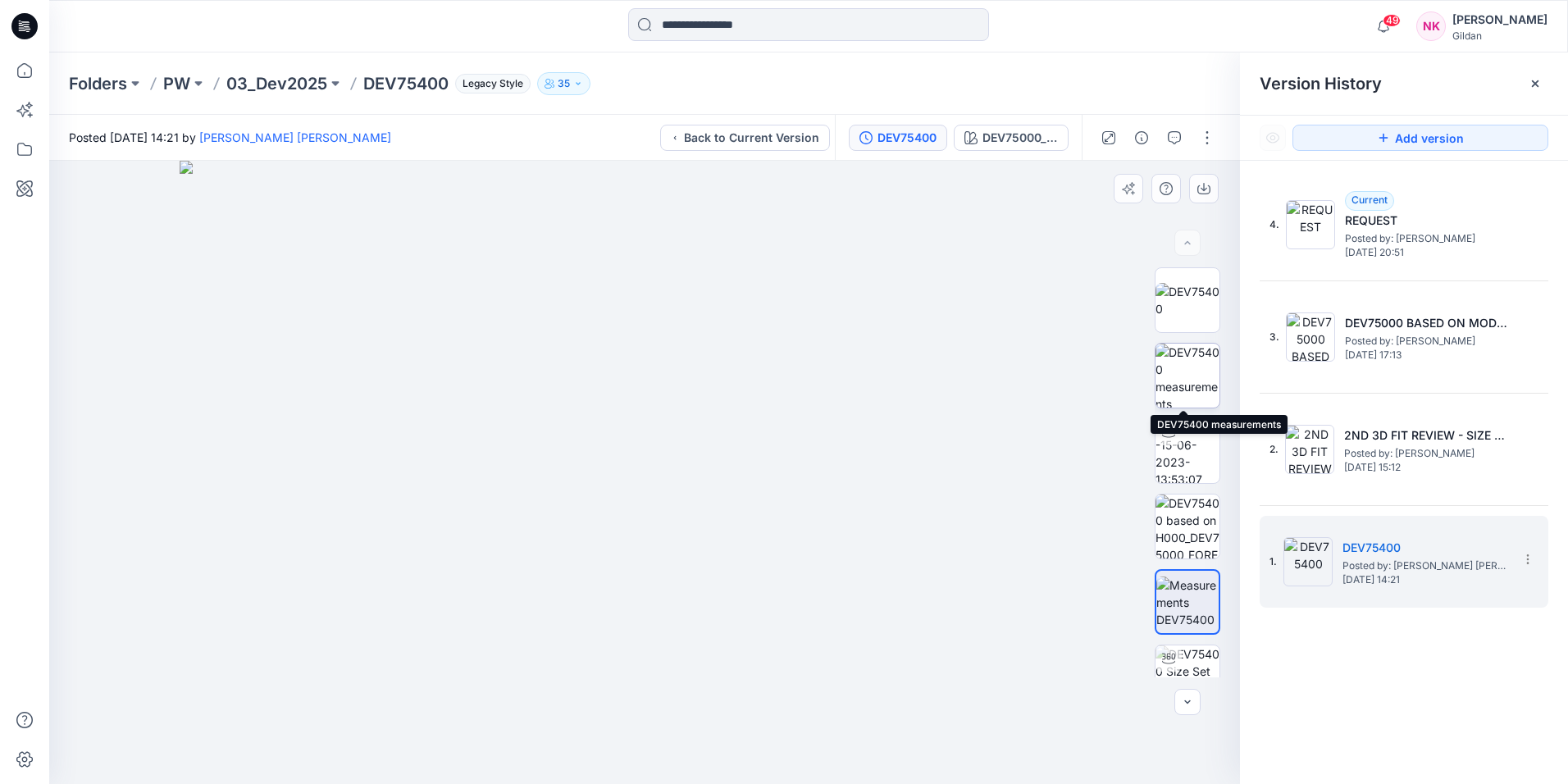
click at [1189, 375] on img at bounding box center [1187, 375] width 64 height 64
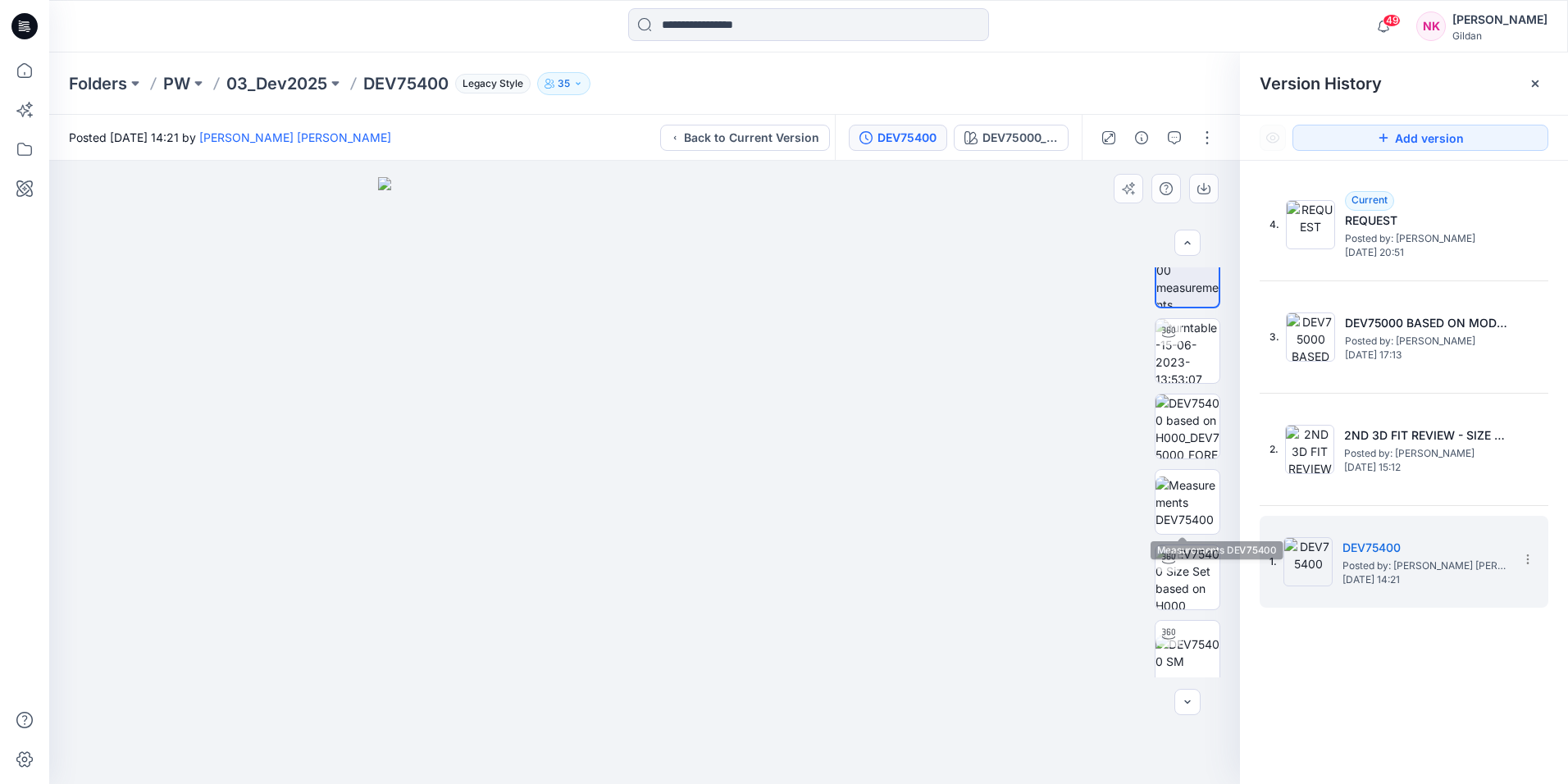
scroll to position [246, 0]
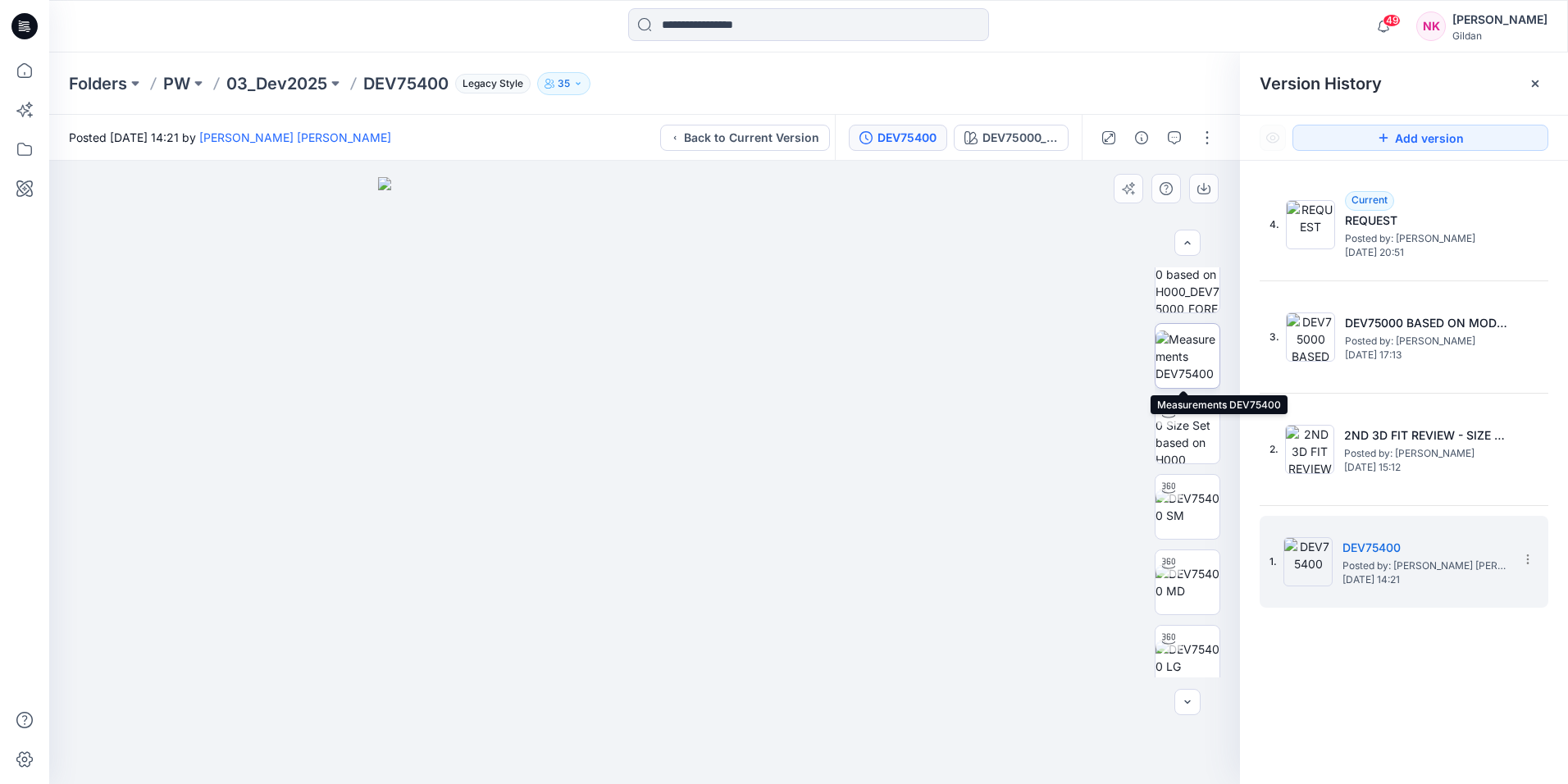
click at [1193, 338] on img at bounding box center [1187, 356] width 64 height 51
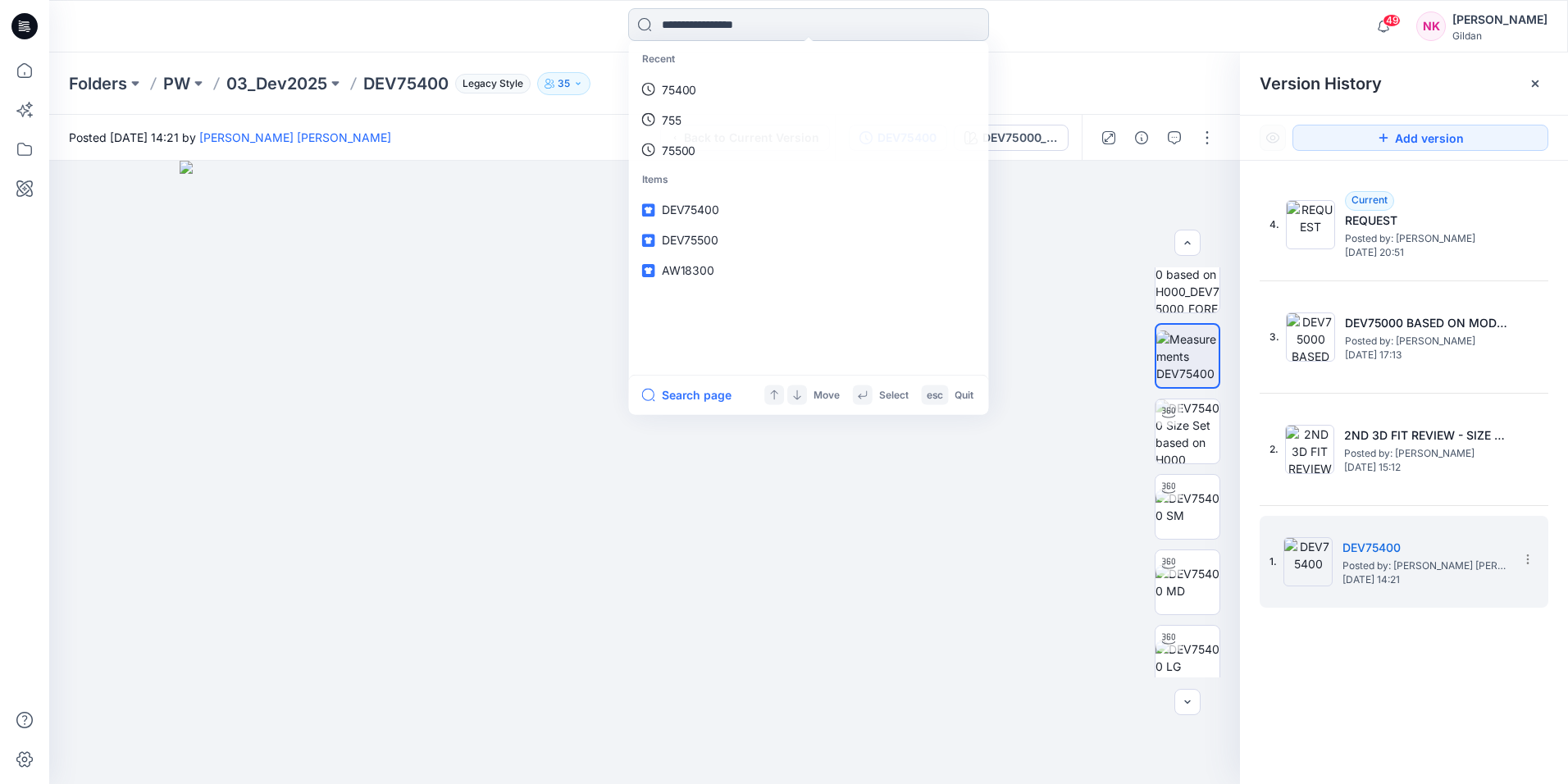
click at [734, 22] on input at bounding box center [808, 24] width 361 height 33
click at [679, 89] on p "75400" at bounding box center [679, 89] width 36 height 17
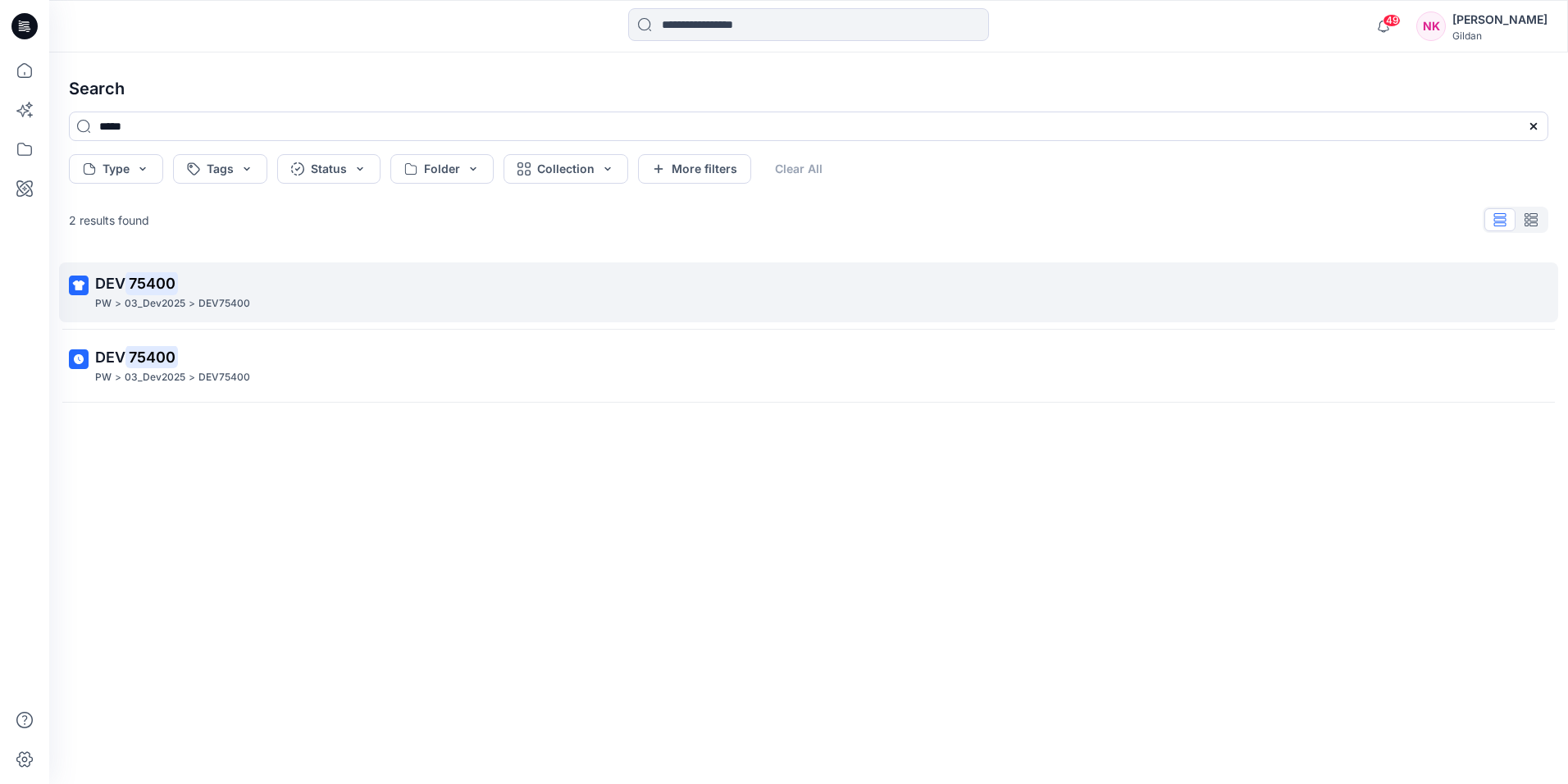
click at [288, 300] on div "PW > 03_Dev2025 > DEV75400" at bounding box center [807, 304] width 1425 height 17
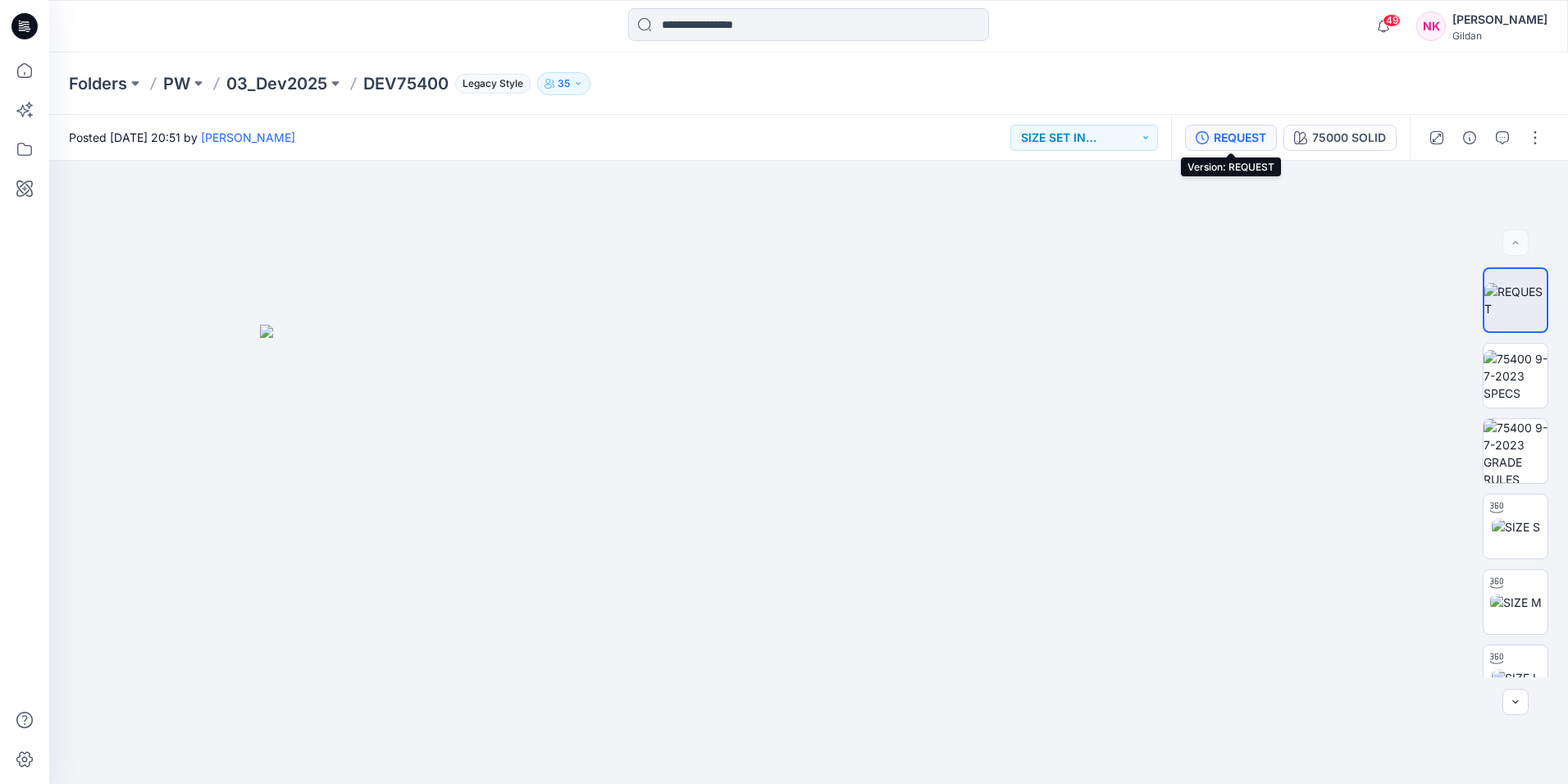
click at [1237, 131] on div "REQUEST" at bounding box center [1240, 137] width 52 height 18
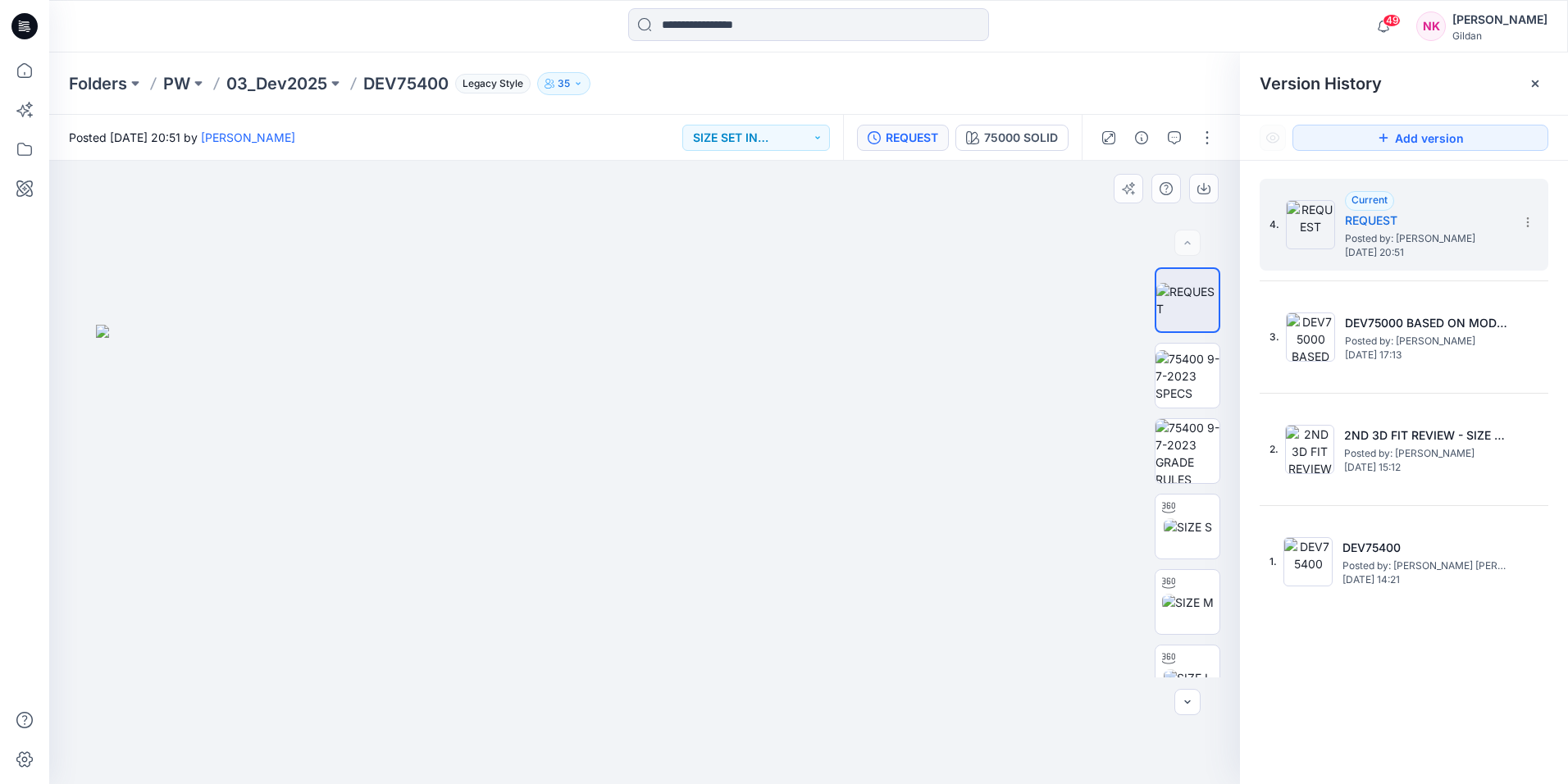
click at [1002, 229] on div at bounding box center [645, 473] width 1191 height 623
